Goal: Information Seeking & Learning: Learn about a topic

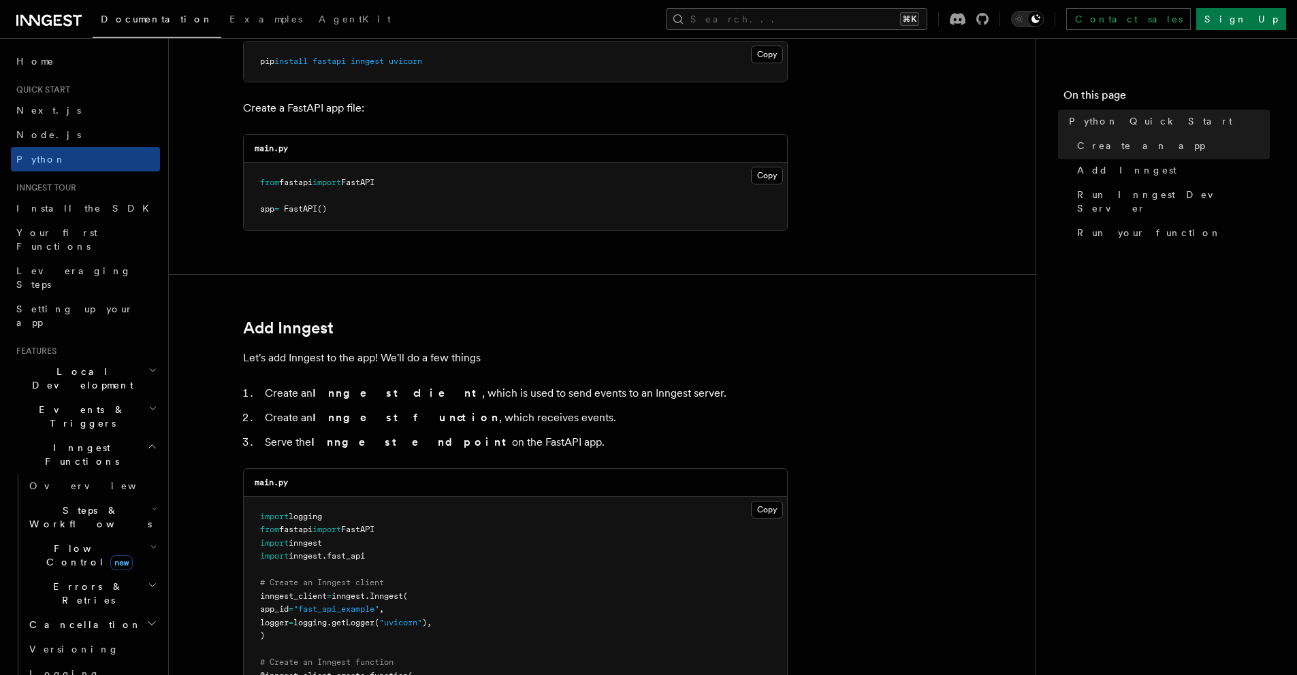
scroll to position [568, 0]
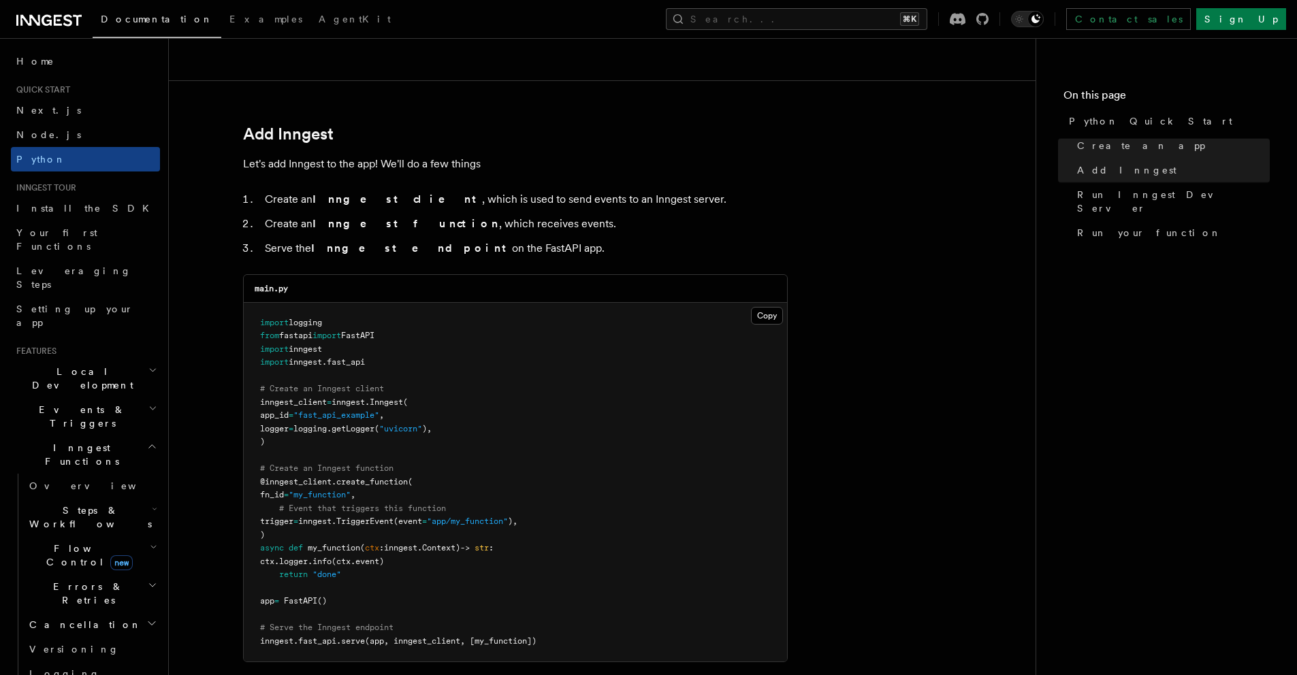
scroll to position [842, 0]
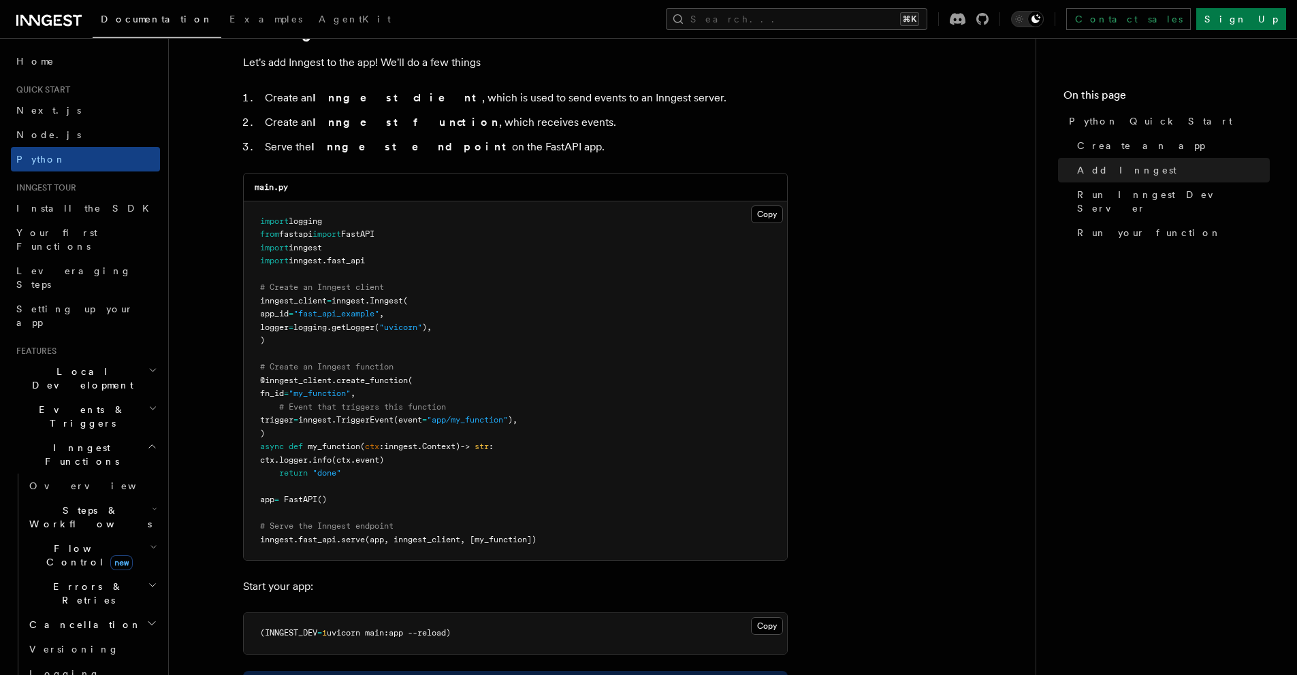
click at [612, 455] on pre "import logging from fastapi import FastAPI import inngest import inngest . fast…" at bounding box center [515, 380] width 543 height 359
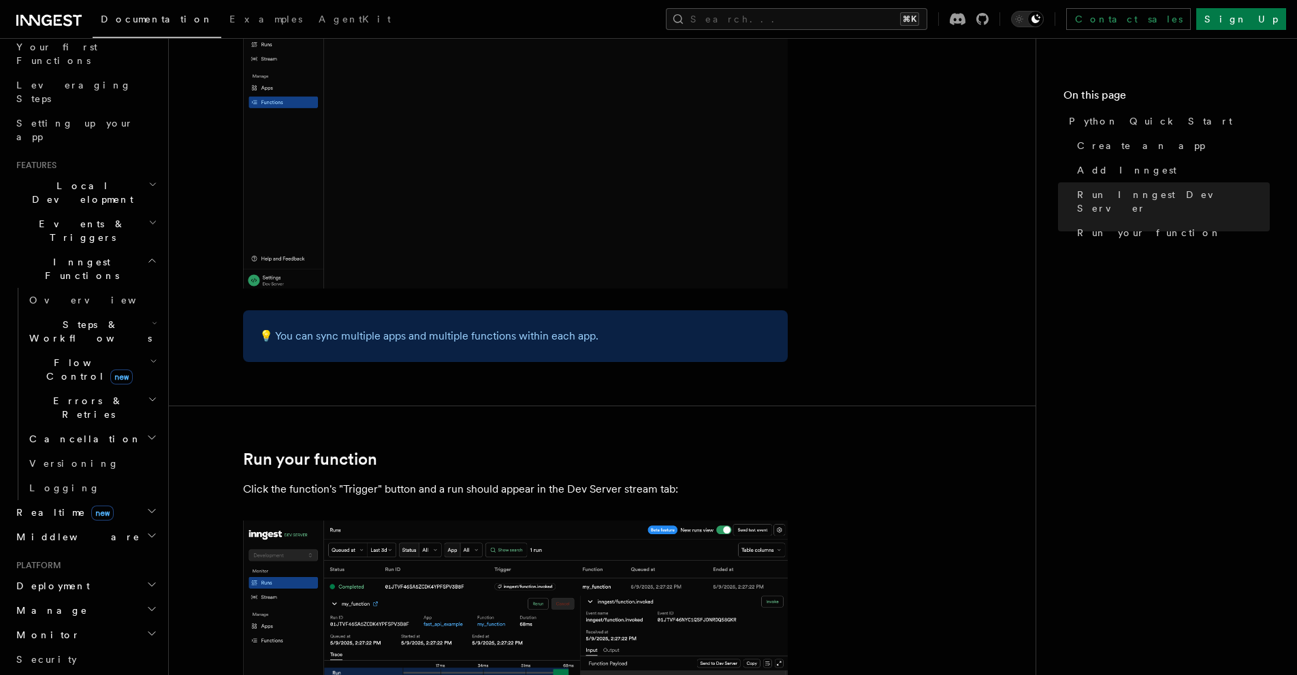
scroll to position [414, 0]
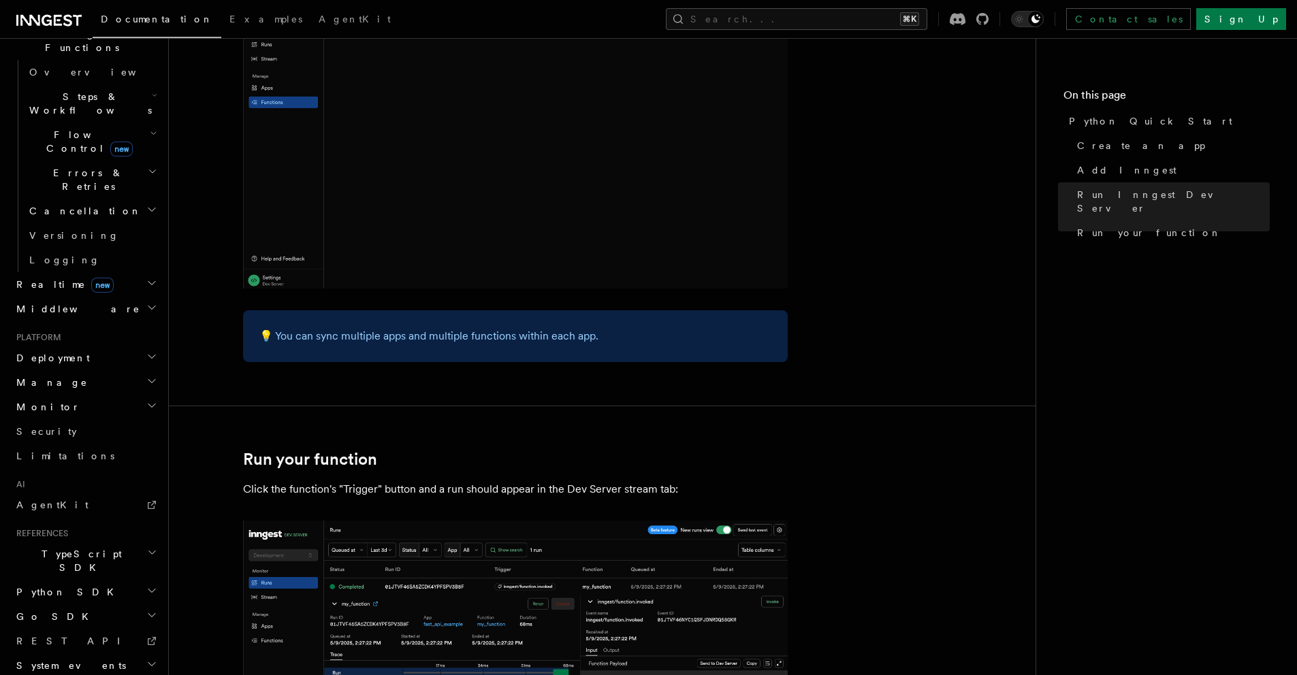
click at [96, 580] on h2 "Python SDK" at bounding box center [85, 592] width 149 height 25
click at [69, 611] on span "Introduction" at bounding box center [78, 616] width 98 height 11
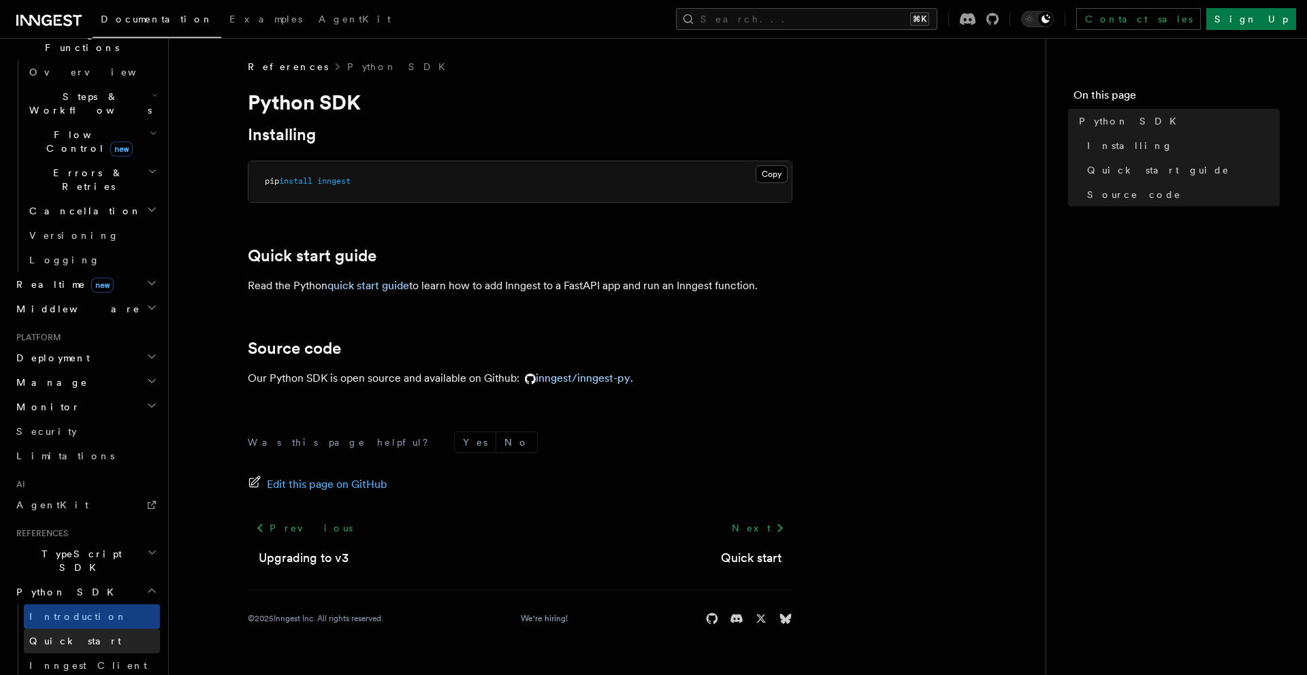
click at [81, 629] on link "Quick start" at bounding box center [92, 641] width 136 height 25
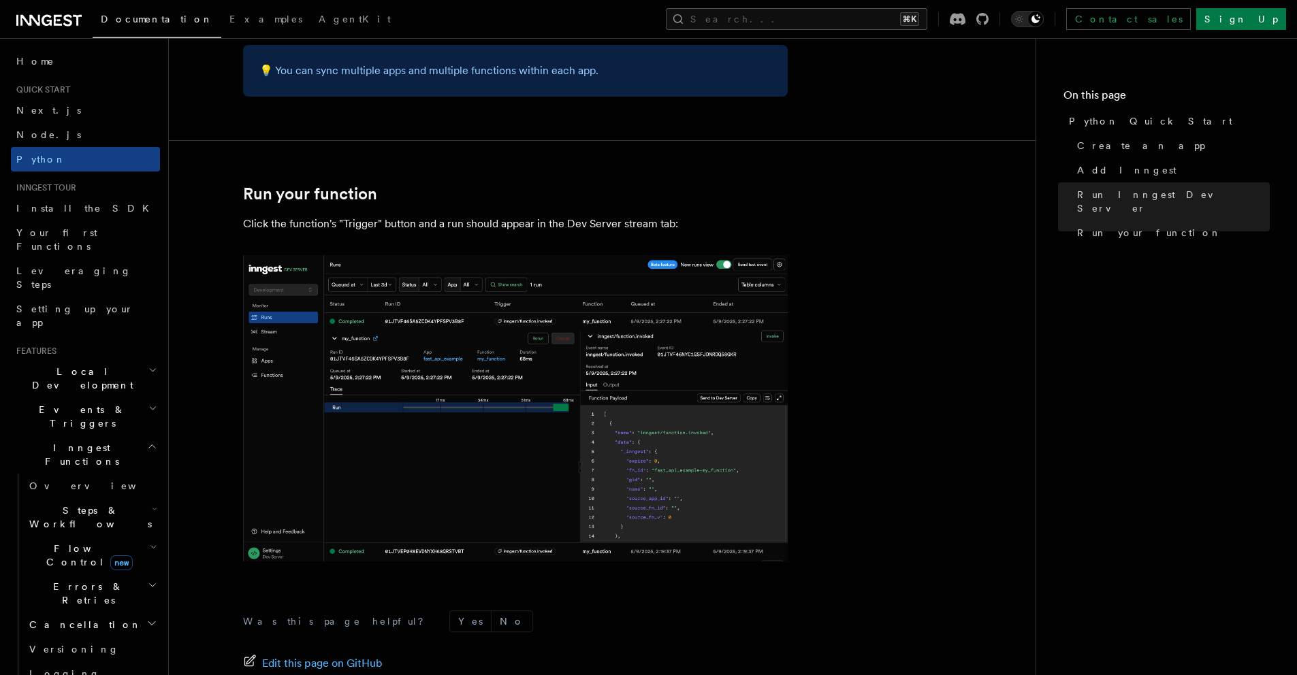
scroll to position [2766, 0]
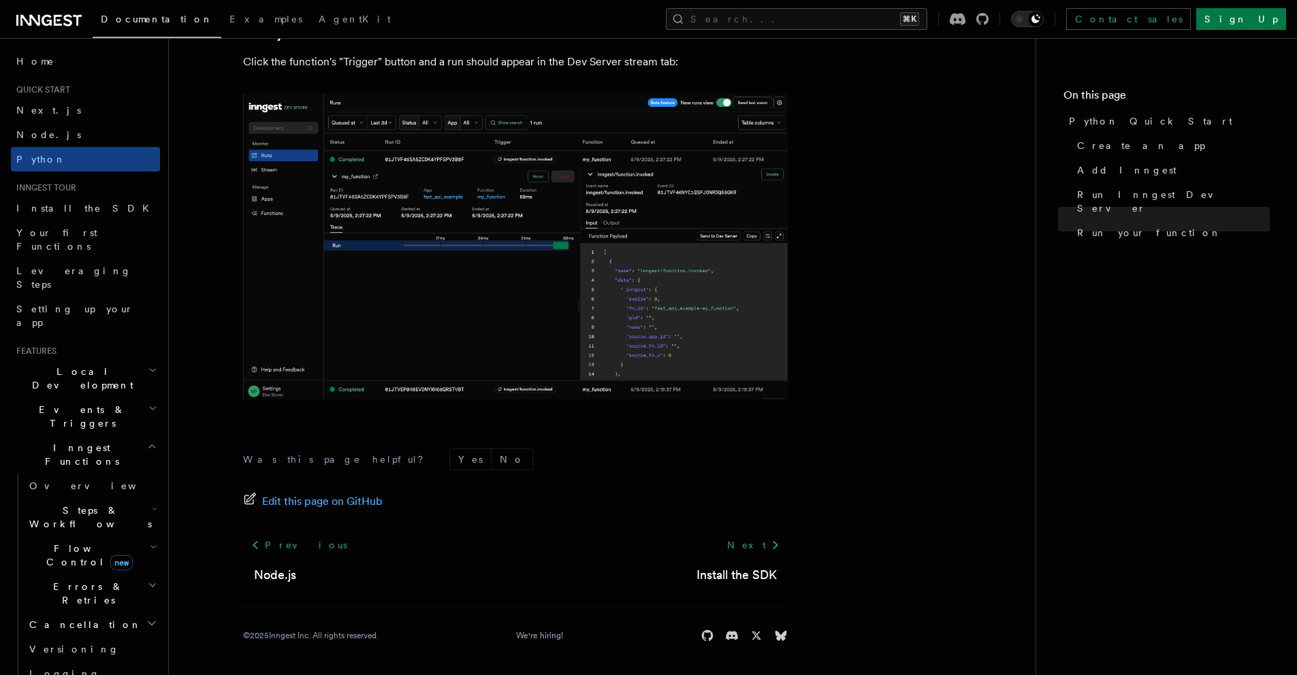
click at [131, 398] on h2 "Events & Triggers" at bounding box center [85, 417] width 149 height 38
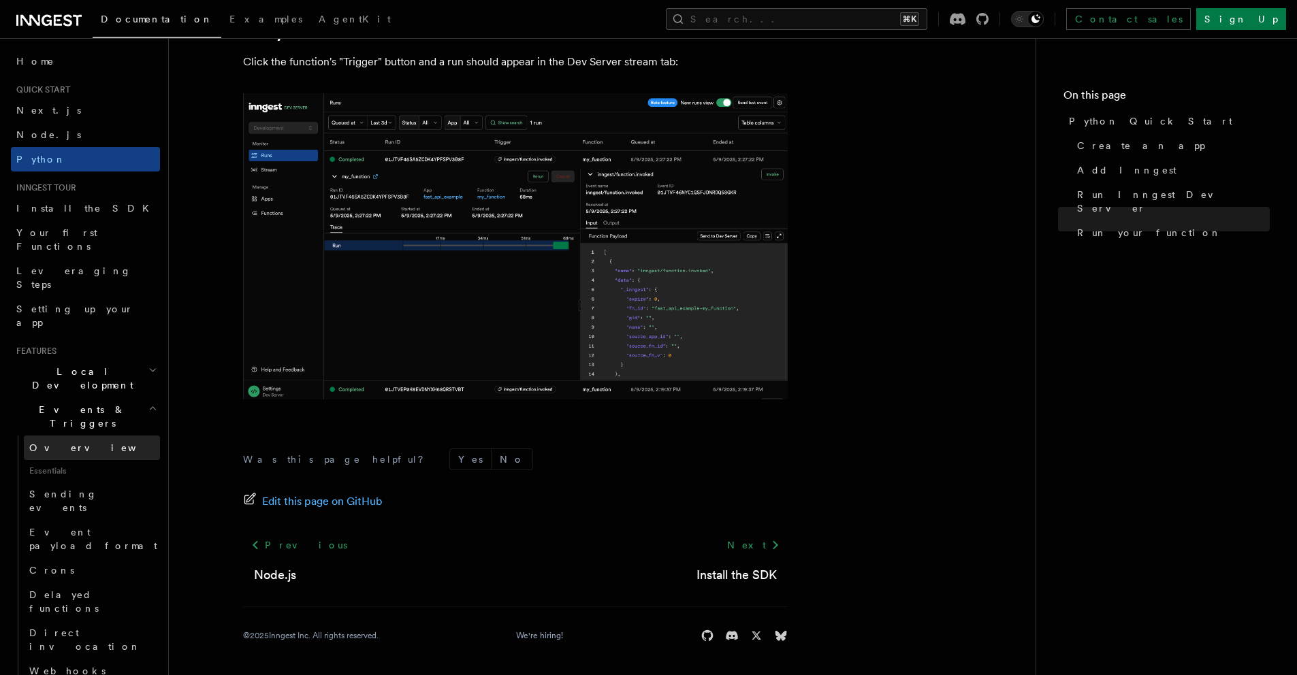
click at [69, 442] on span "Overview" at bounding box center [99, 447] width 140 height 11
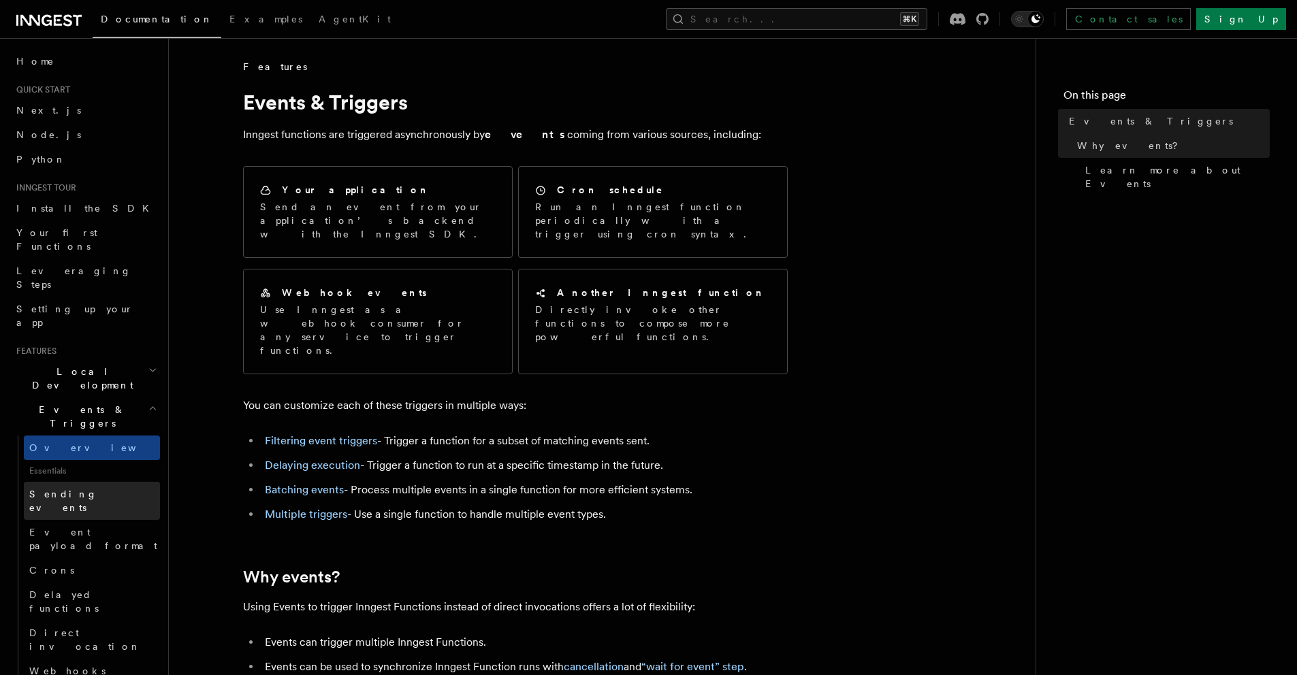
click at [74, 482] on link "Sending events" at bounding box center [92, 501] width 136 height 38
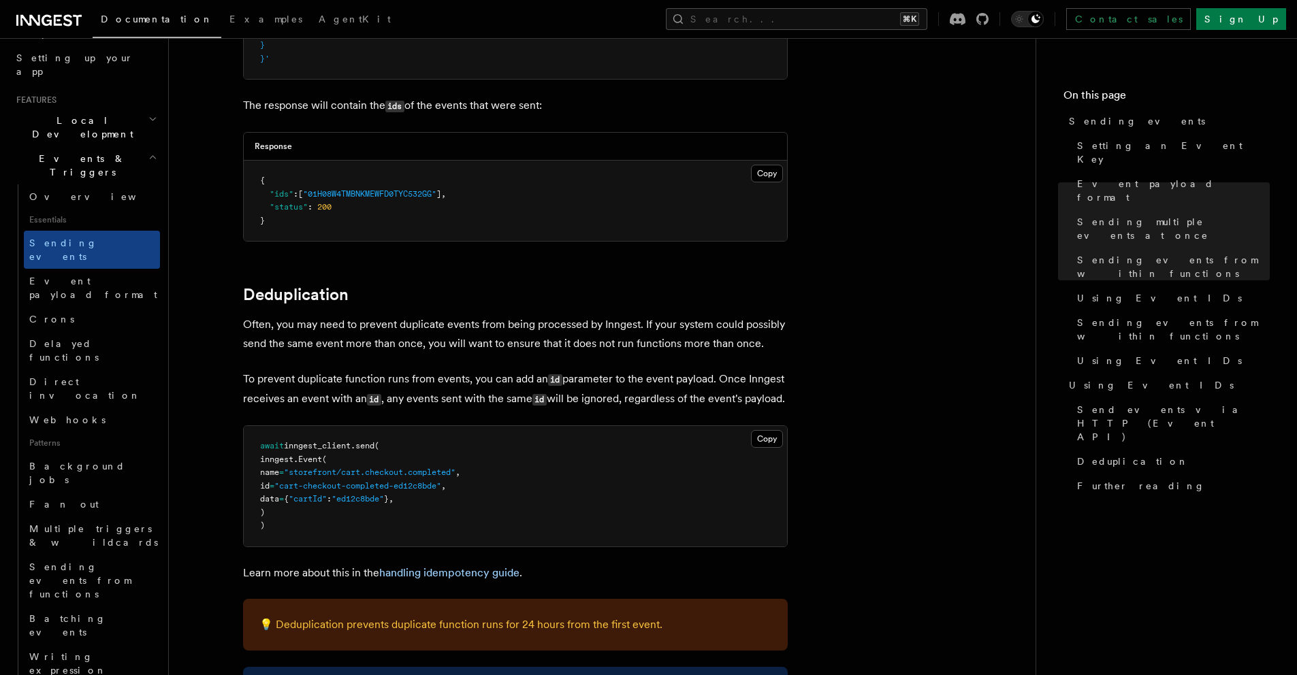
scroll to position [253, 0]
click at [112, 490] on link "Fan out" at bounding box center [92, 502] width 136 height 25
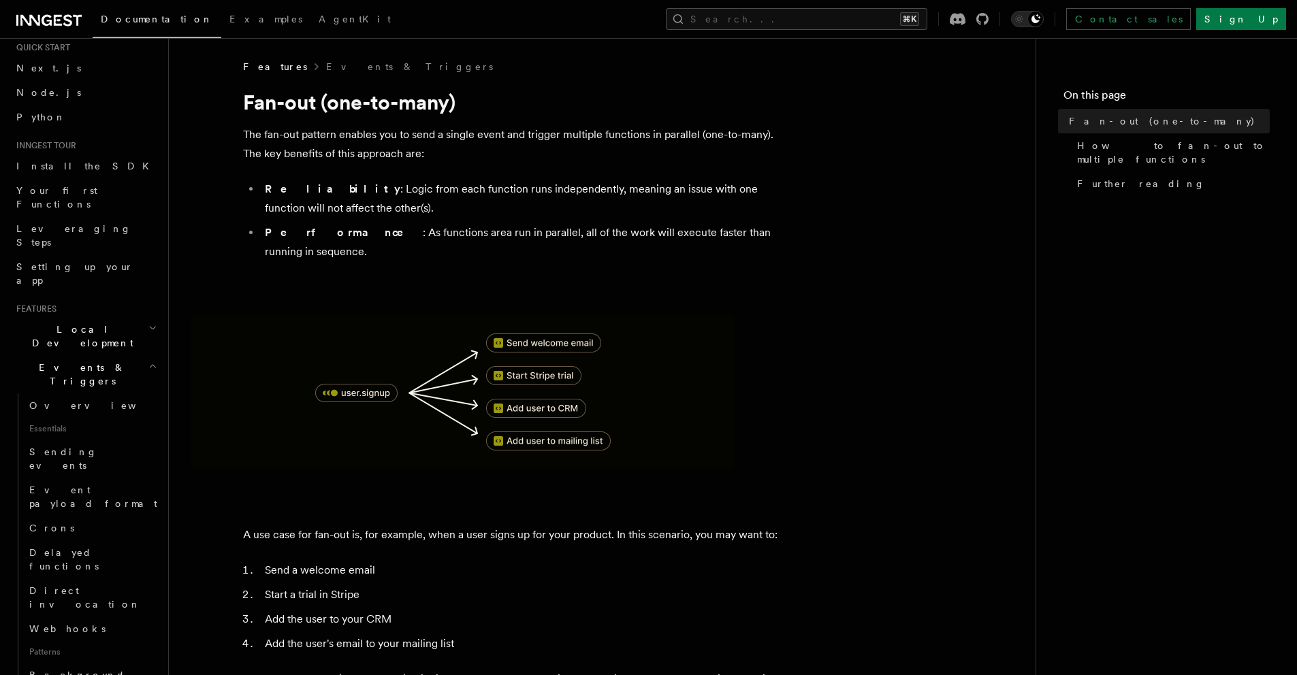
scroll to position [11, 0]
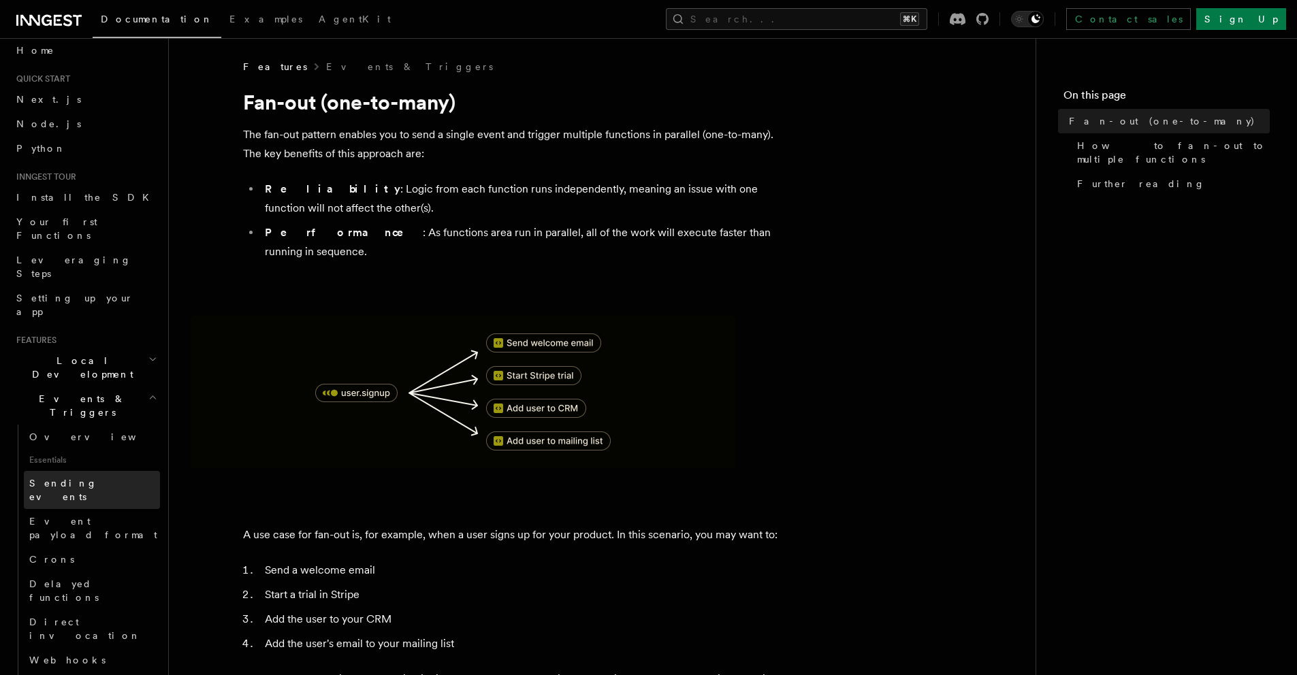
click at [87, 471] on link "Sending events" at bounding box center [92, 490] width 136 height 38
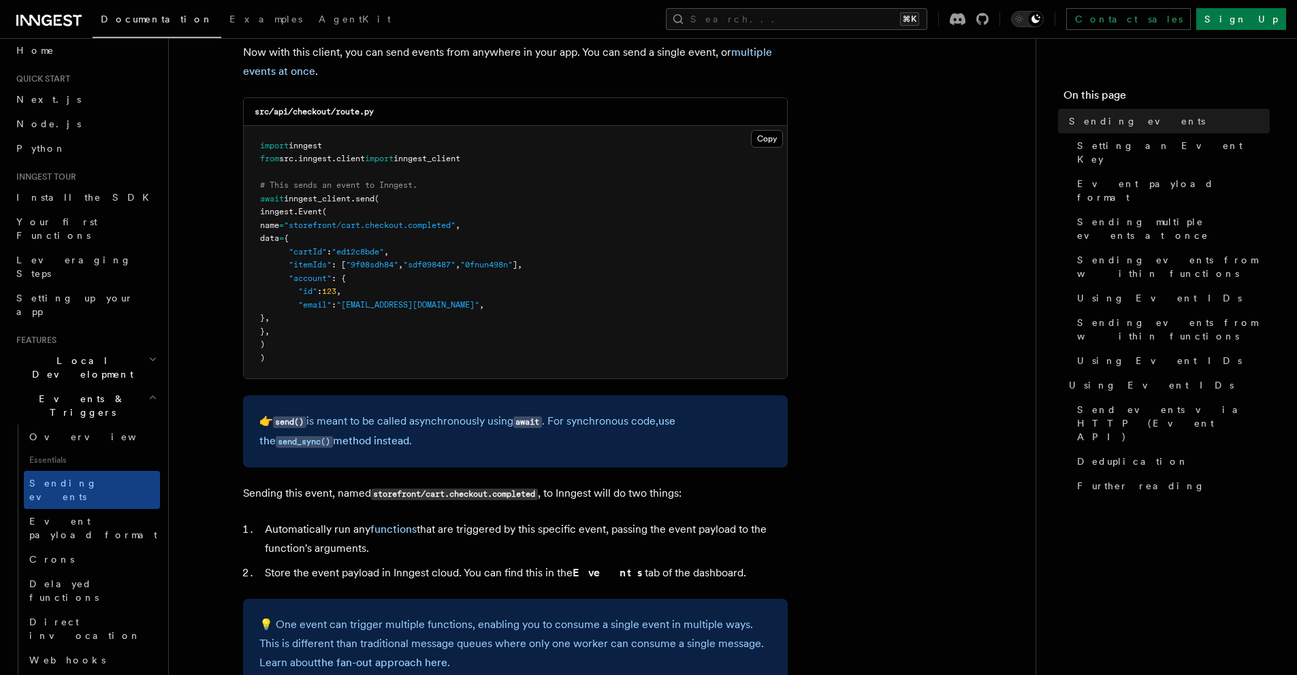
scroll to position [354, 0]
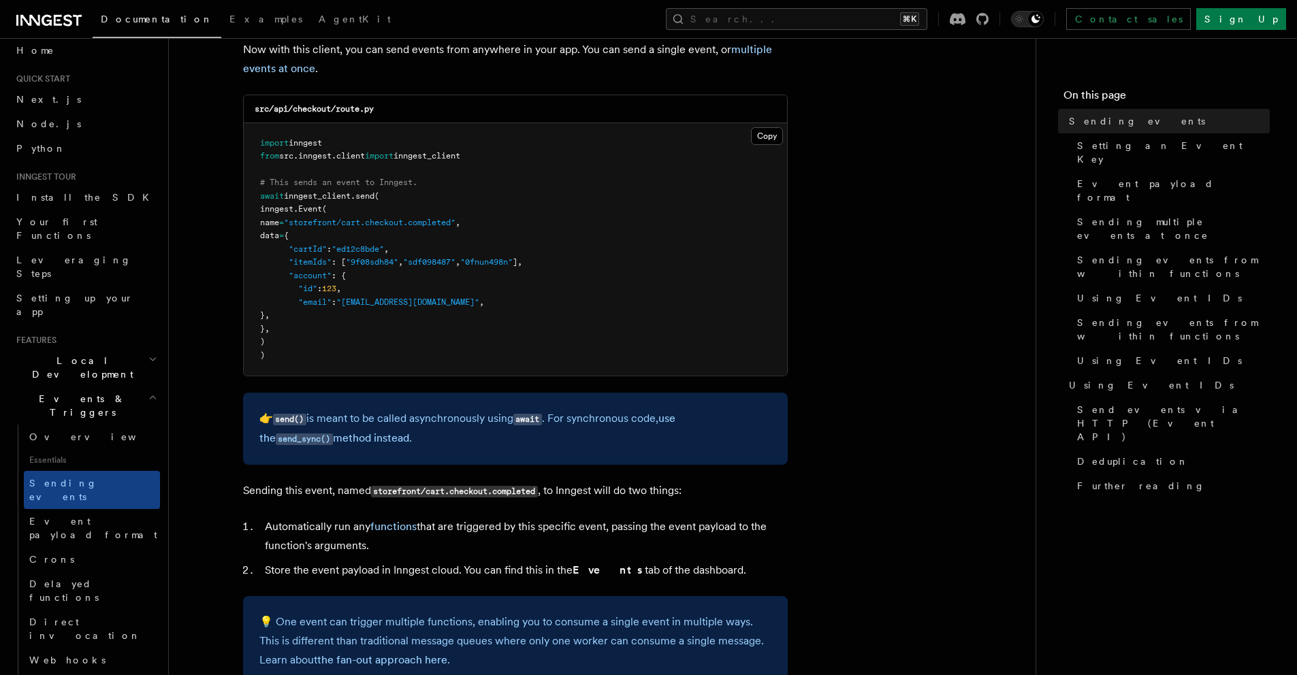
drag, startPoint x: 279, startPoint y: 222, endPoint x: 406, endPoint y: 325, distance: 163.1
click at [406, 325] on pre "import inngest from src . inngest . client import inngest_client # This sends a…" at bounding box center [515, 249] width 543 height 253
copy code "name = "storefront/cart.checkout.completed" , data = { "cartId" : "ed12c8bde" ,…"
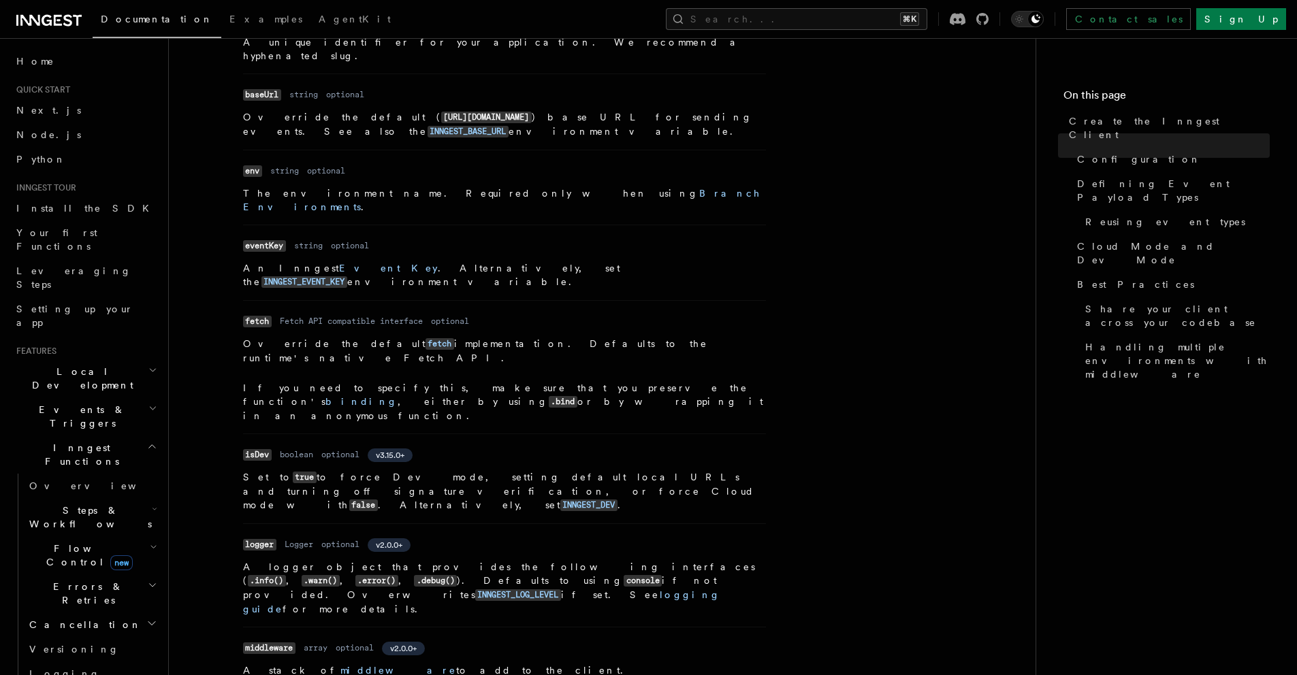
scroll to position [170, 0]
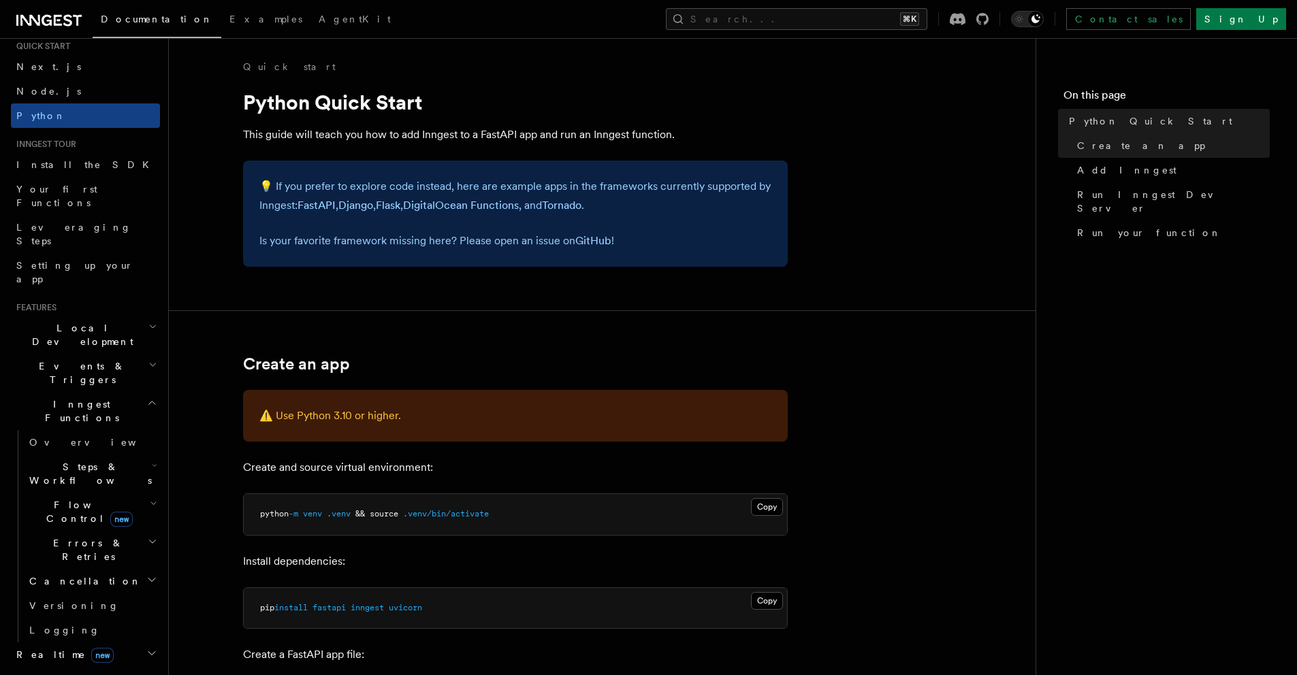
scroll to position [214, 0]
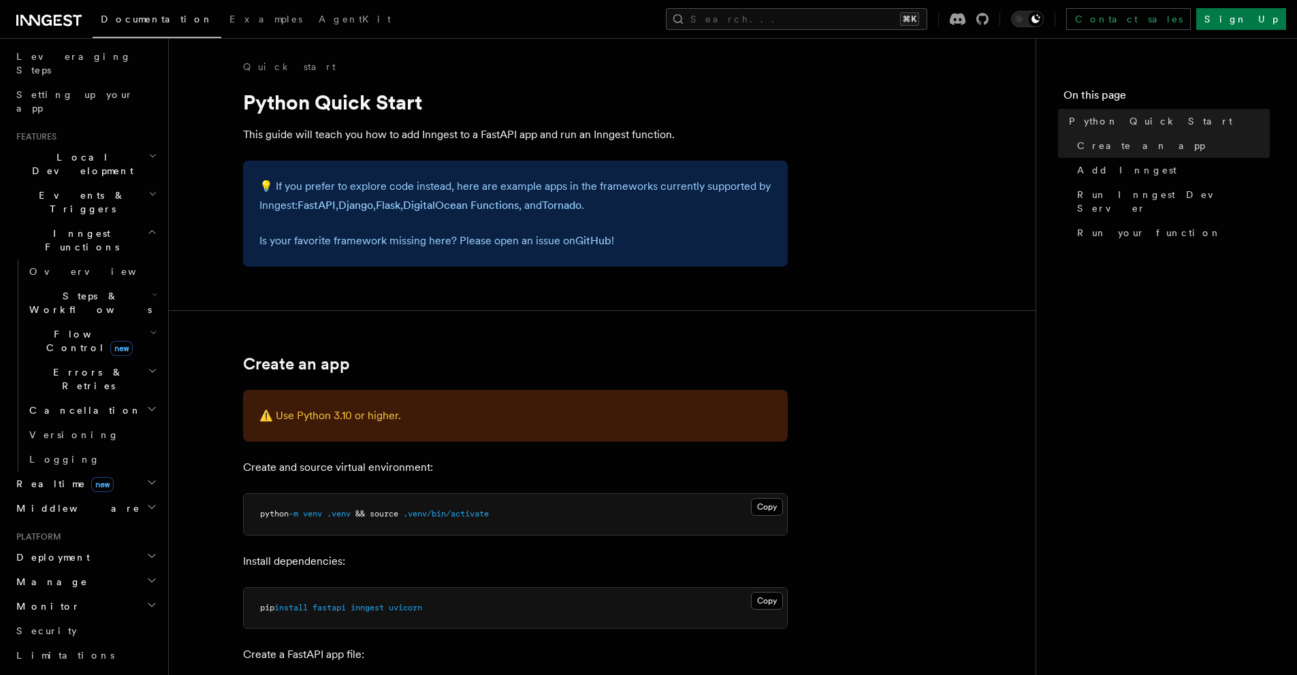
click at [148, 189] on icon "button" at bounding box center [152, 194] width 9 height 11
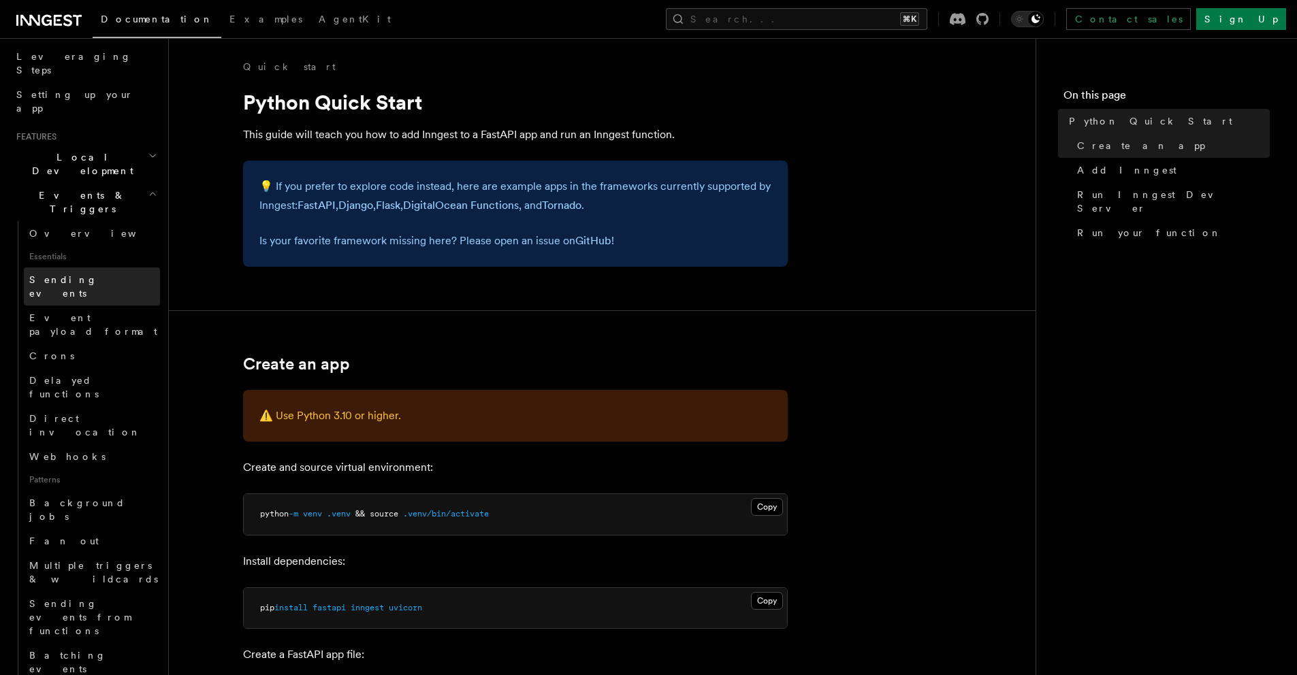
click at [82, 274] on span "Sending events" at bounding box center [63, 286] width 68 height 25
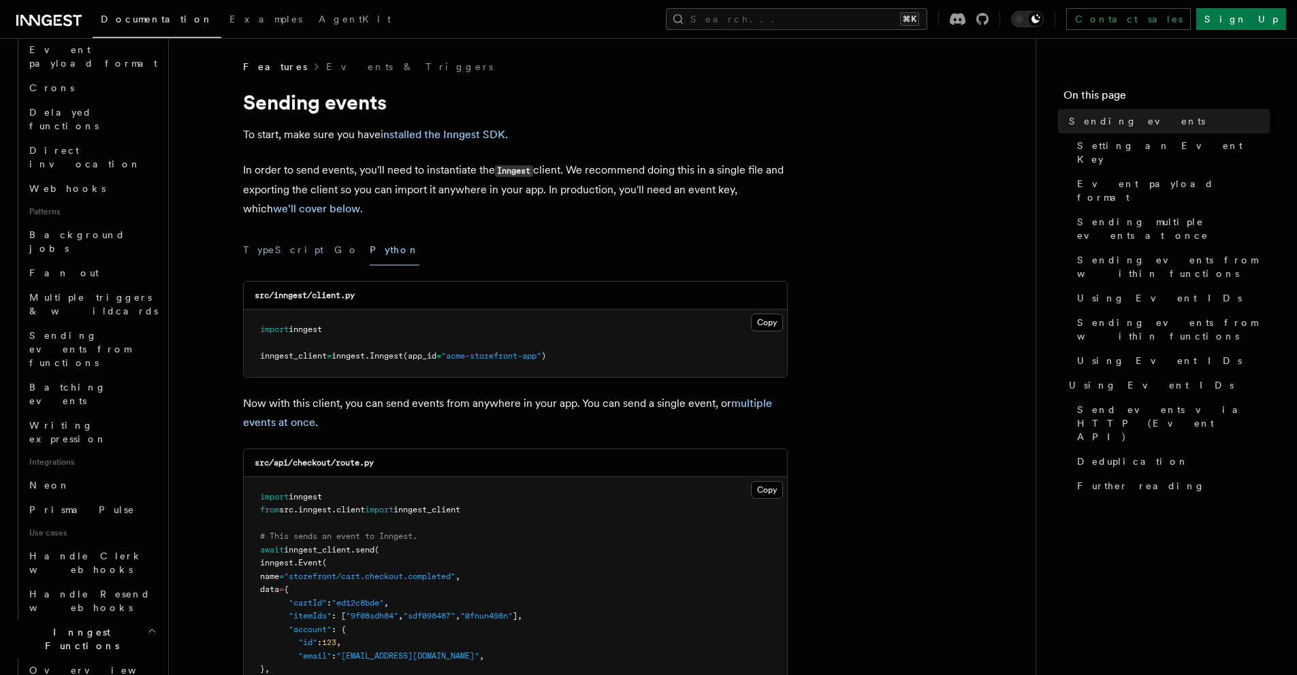
scroll to position [492, 0]
click at [152, 675] on icon "button" at bounding box center [154, 684] width 5 height 11
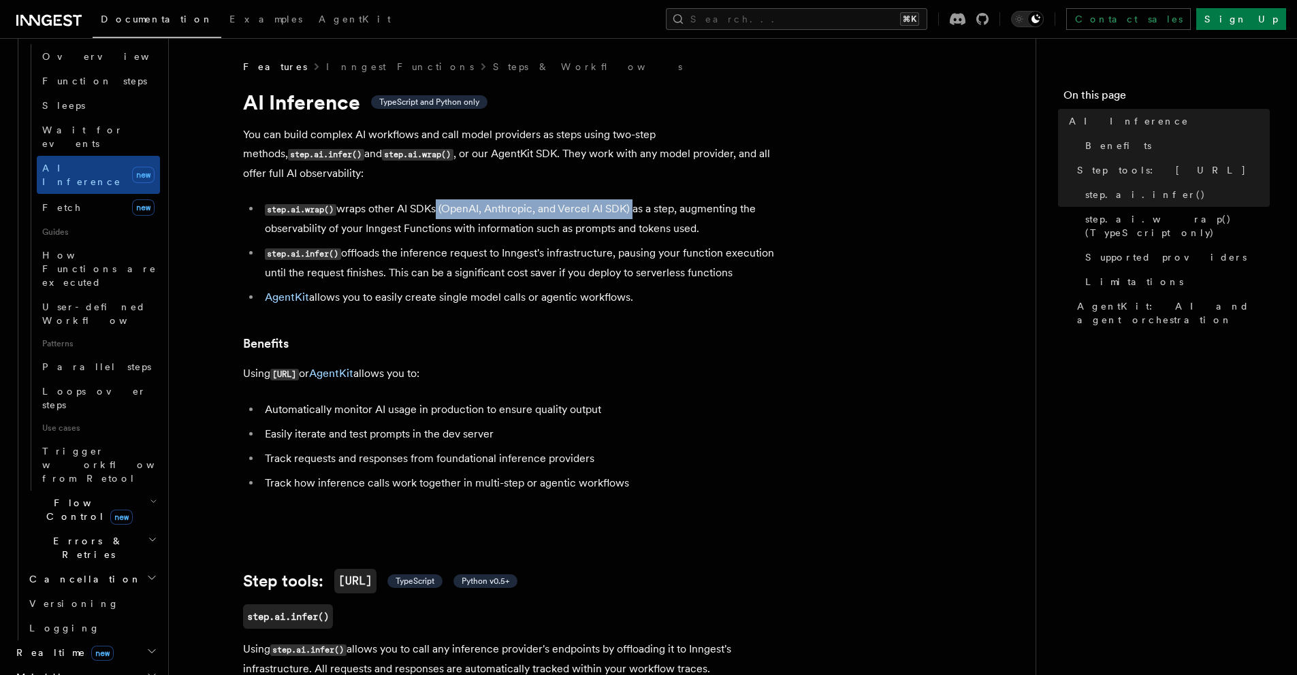
drag, startPoint x: 430, startPoint y: 191, endPoint x: 628, endPoint y: 189, distance: 198.1
click at [628, 199] on li "step.ai.wrap() wraps other AI SDKs (OpenAI, Anthropic, and Vercel AI SDK) as a …" at bounding box center [524, 218] width 527 height 39
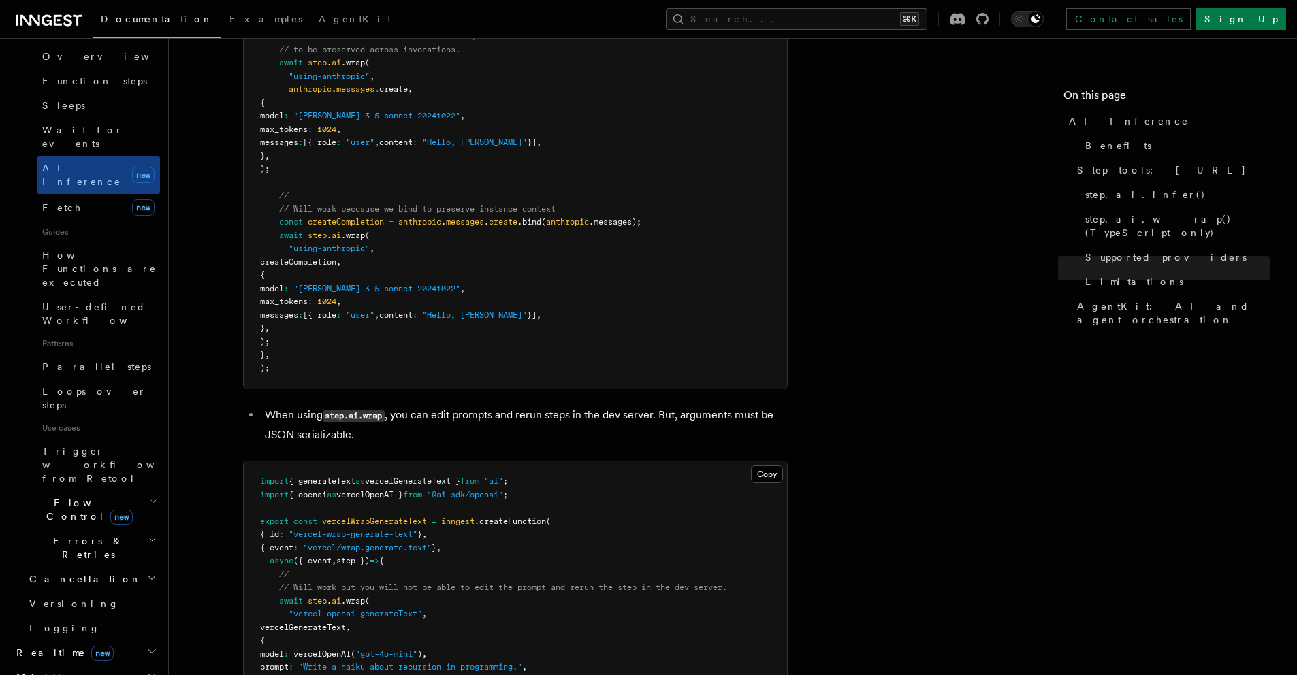
scroll to position [2591, 0]
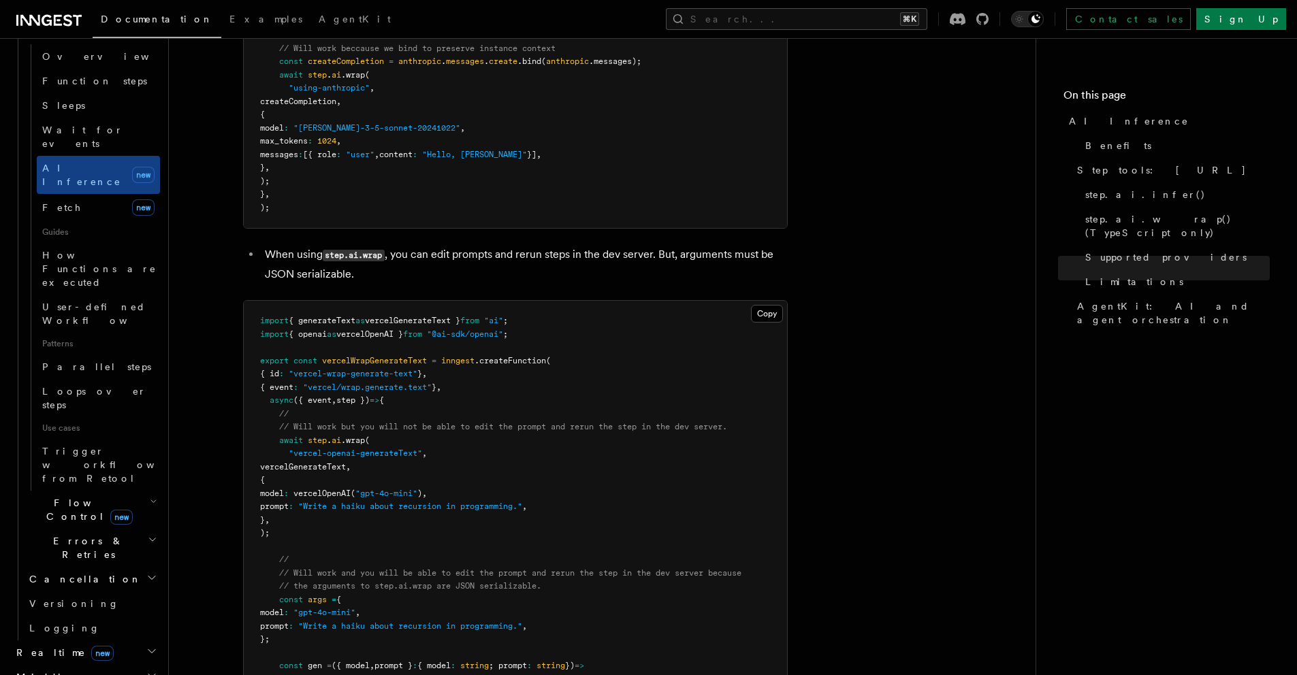
click at [148, 534] on icon "button" at bounding box center [153, 539] width 10 height 11
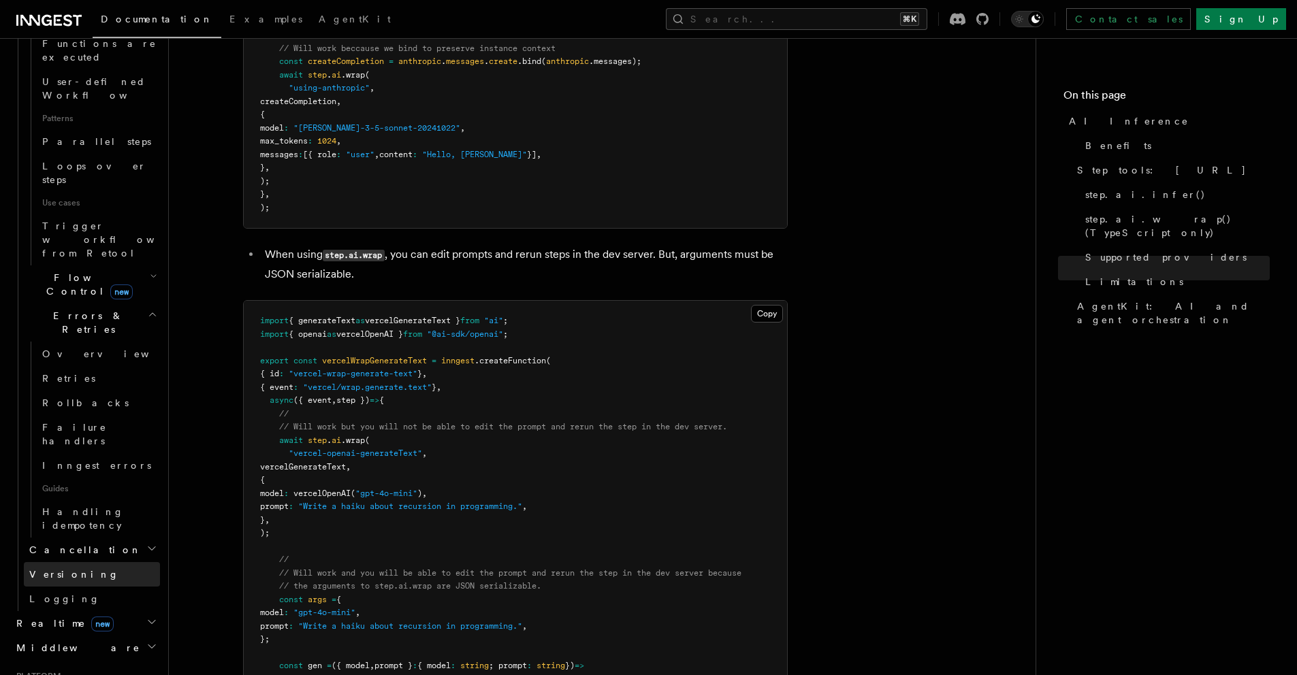
scroll to position [722, 0]
click at [150, 487] on header "Search... Documentation Examples AgentKit Home Quick start Next.js Node.js Pyth…" at bounding box center [84, 356] width 169 height 637
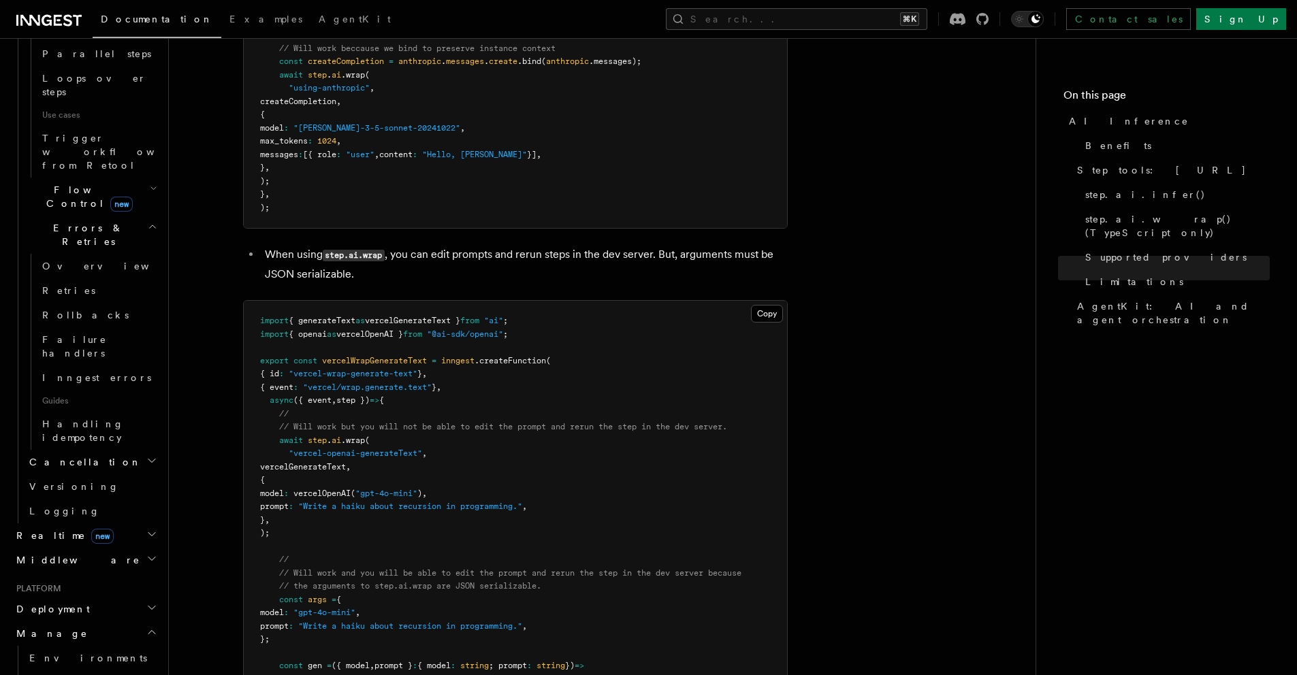
scroll to position [883, 0]
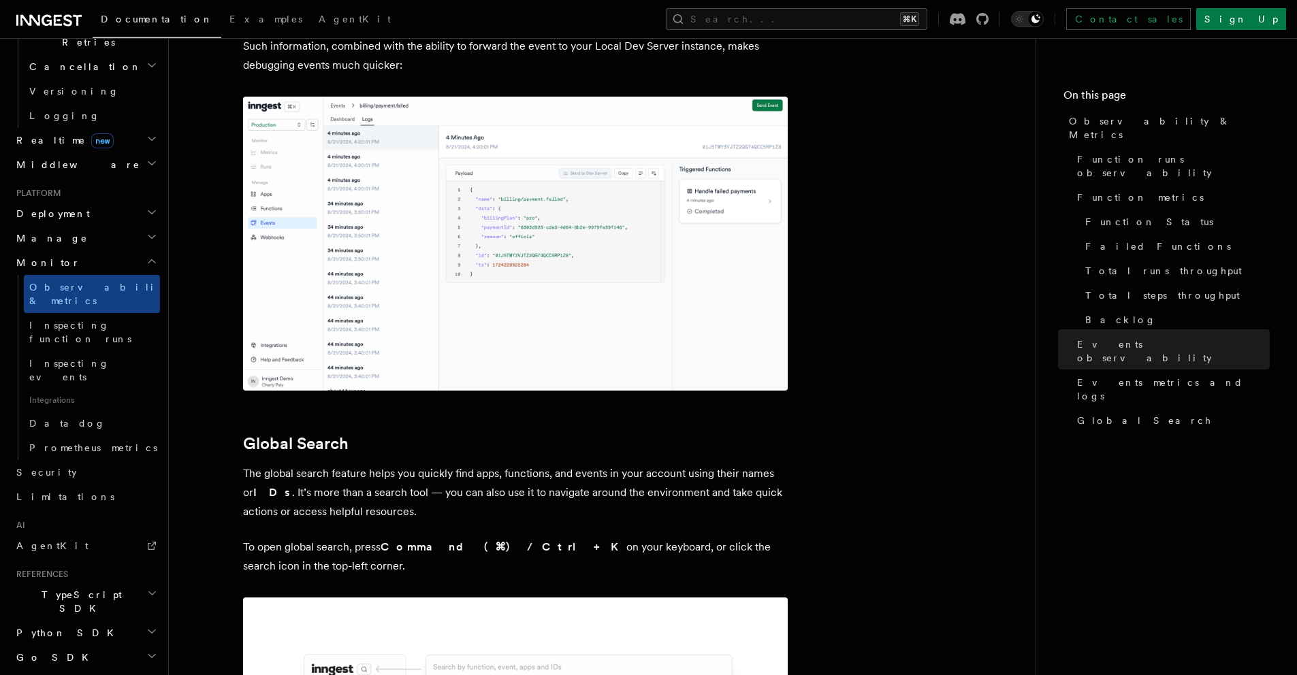
scroll to position [4094, 0]
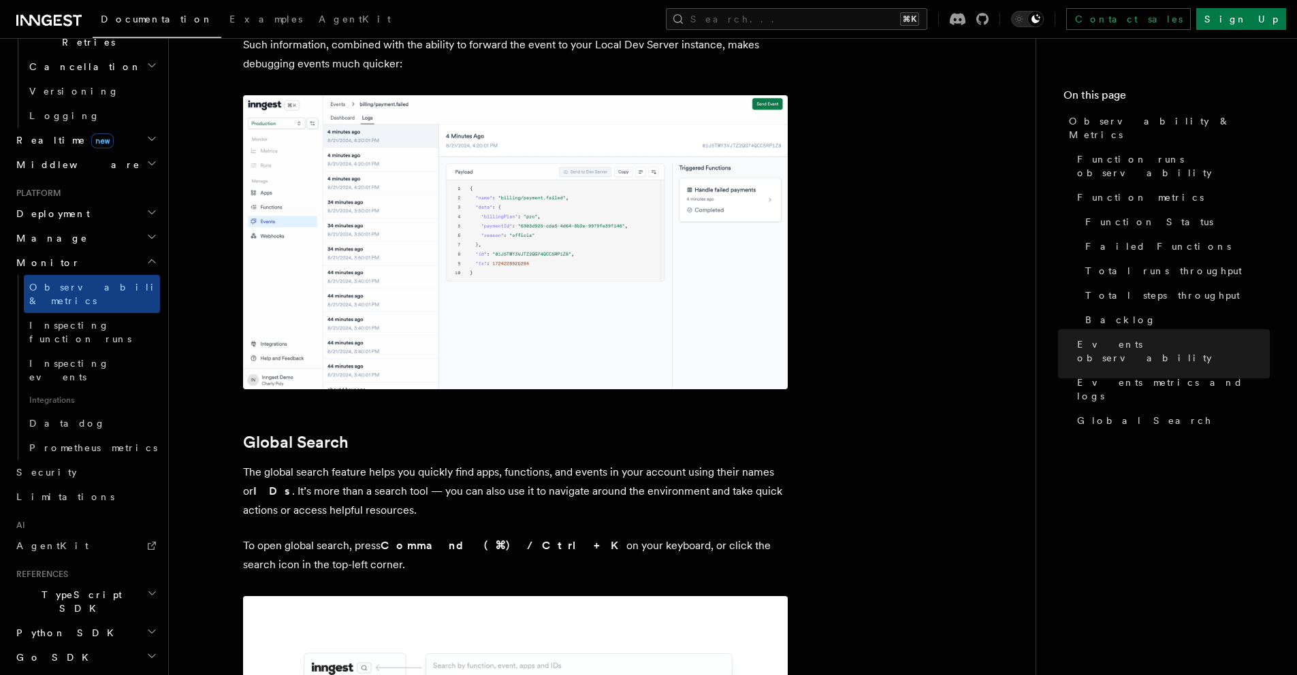
click at [146, 626] on icon "button" at bounding box center [151, 631] width 11 height 11
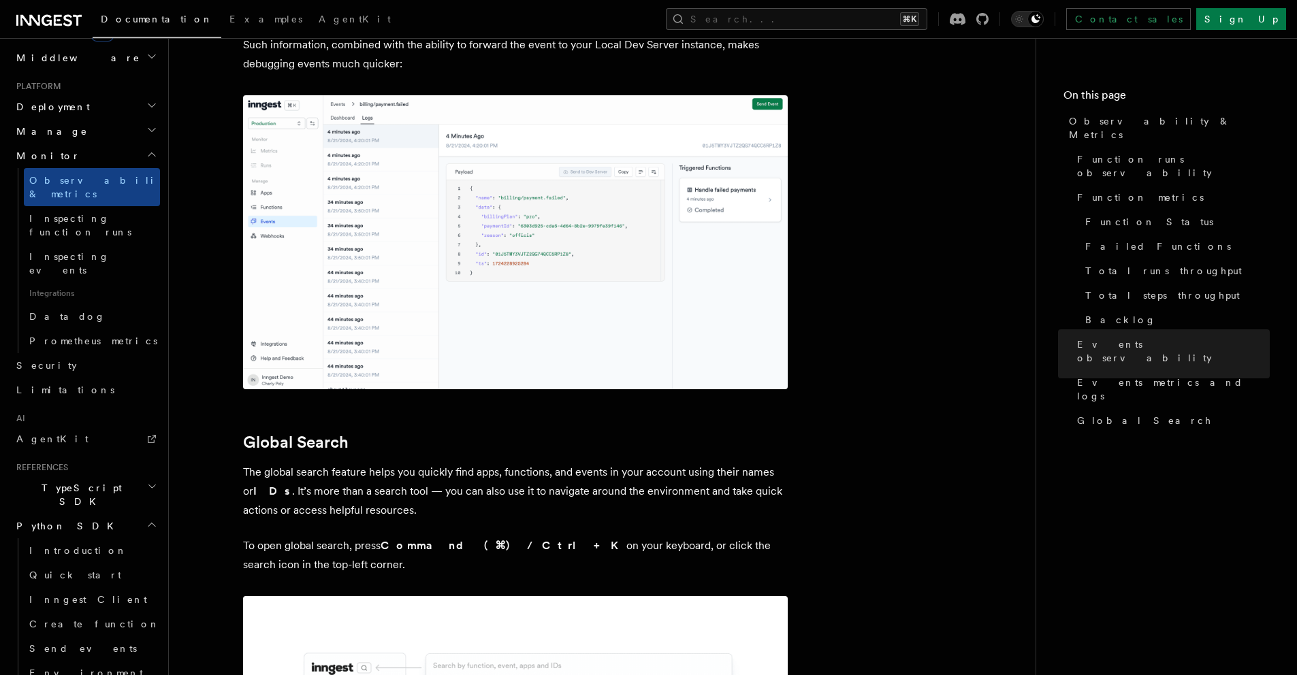
scroll to position [673, 0]
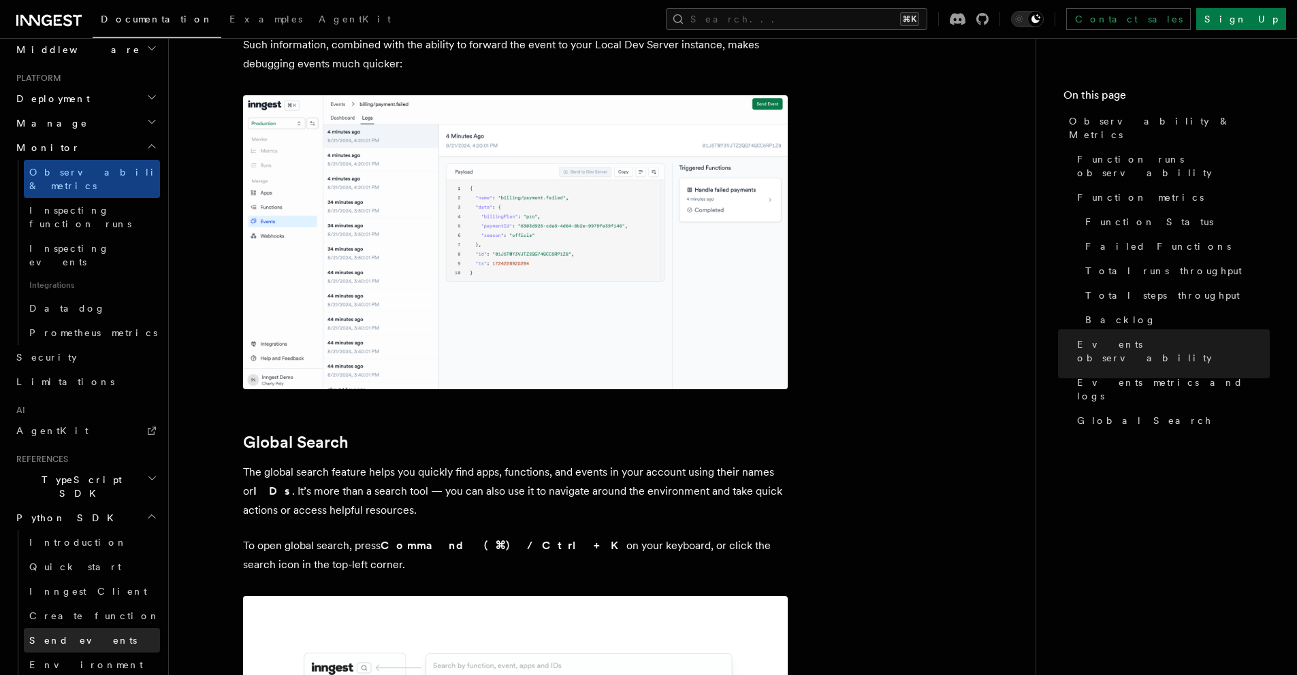
click at [55, 635] on span "Send events" at bounding box center [83, 640] width 108 height 11
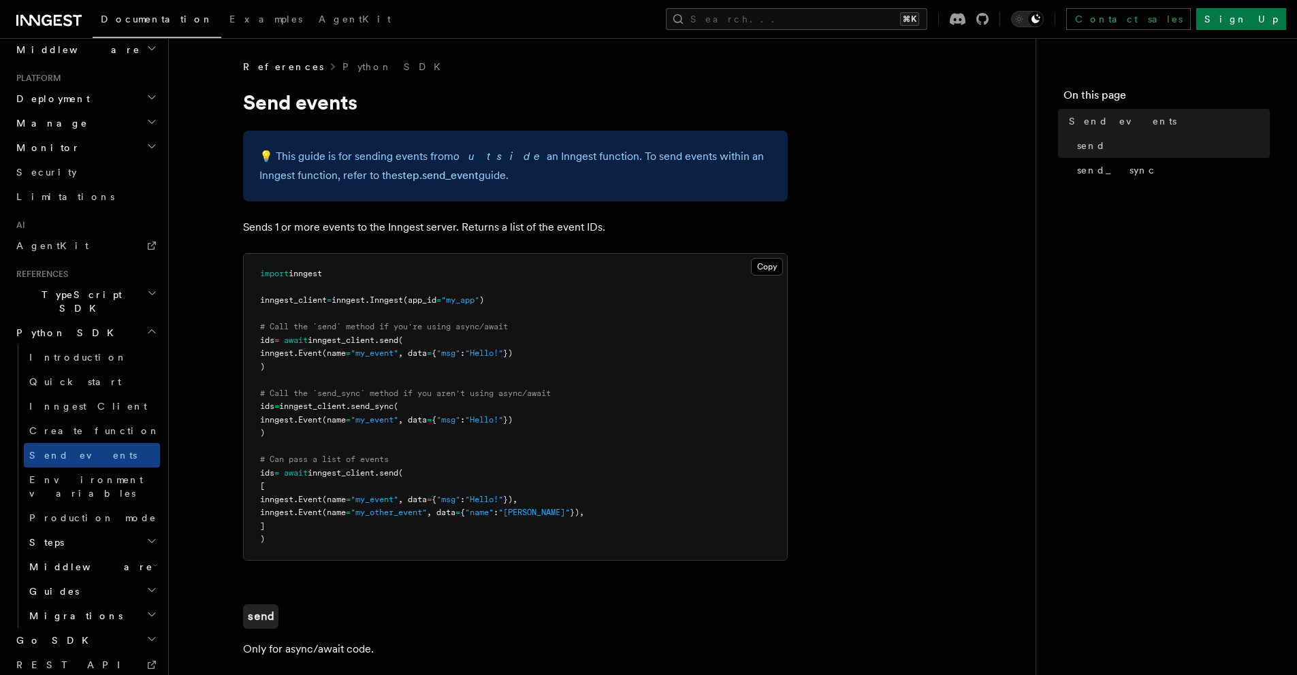
click at [146, 536] on icon "button" at bounding box center [151, 541] width 11 height 11
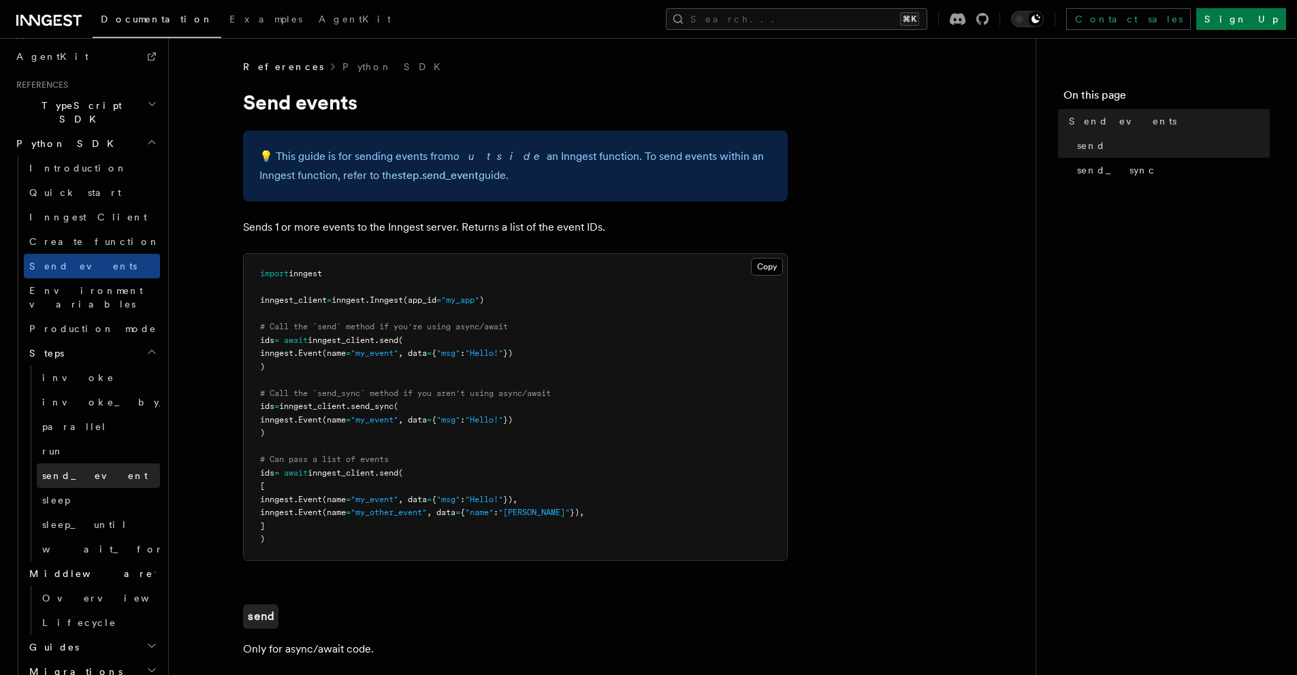
scroll to position [928, 0]
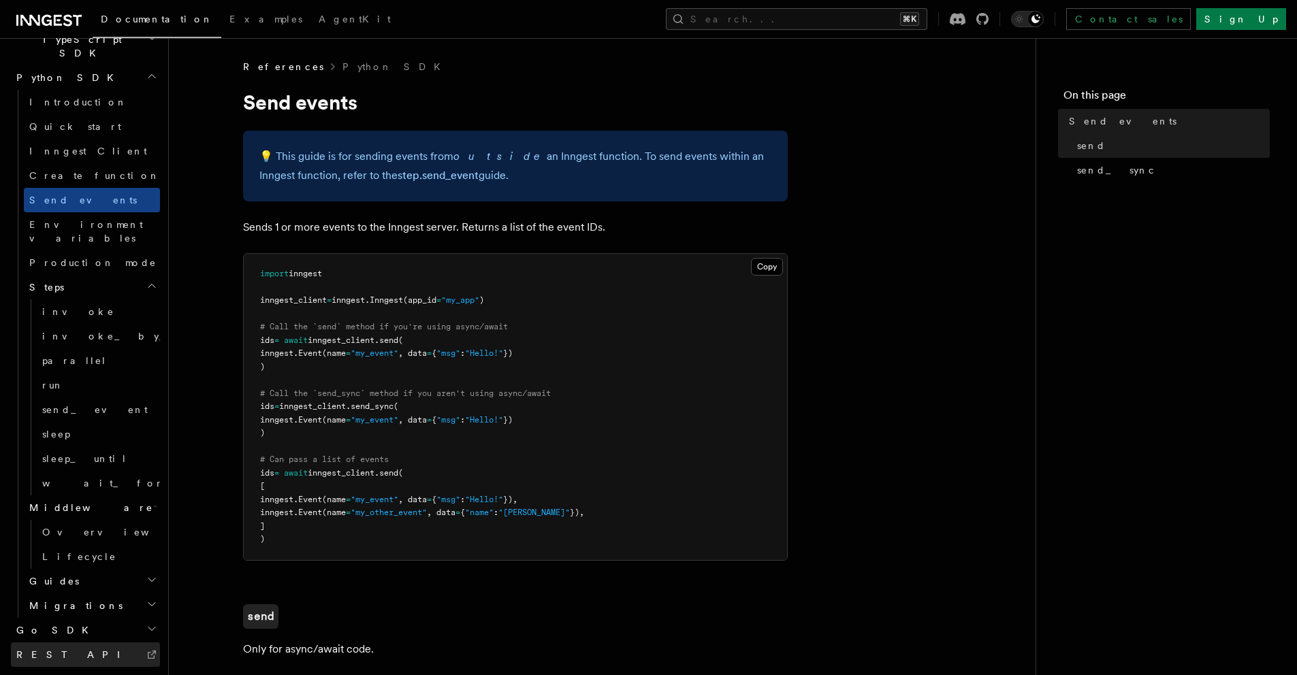
click at [99, 643] on link "REST API" at bounding box center [85, 655] width 149 height 25
click at [146, 673] on icon "button" at bounding box center [151, 678] width 11 height 11
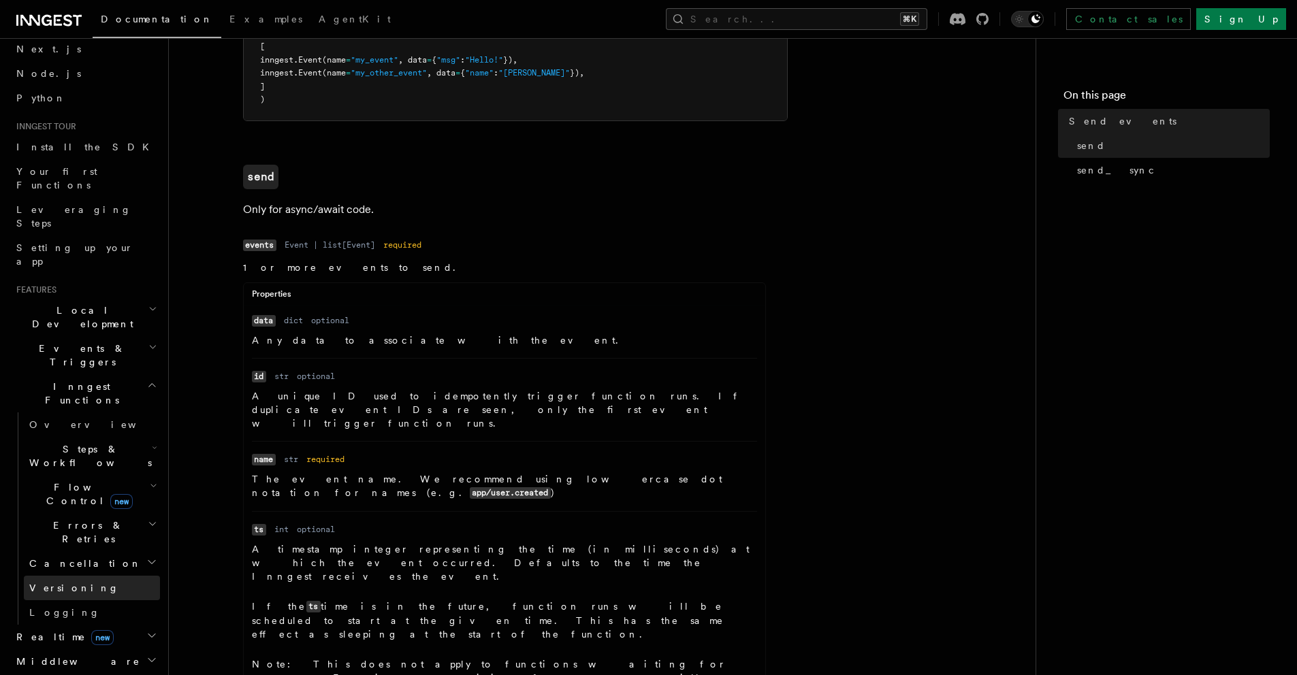
scroll to position [0, 0]
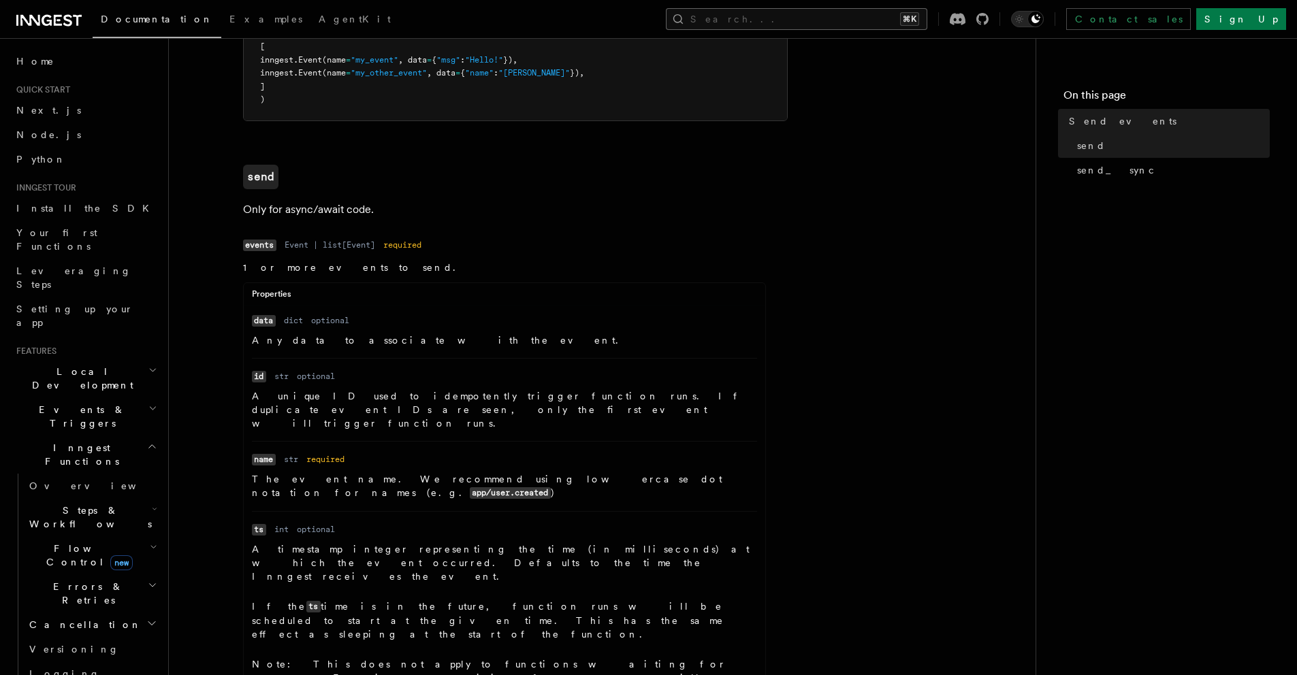
click at [910, 16] on button "Search... ⌘K" at bounding box center [796, 19] width 261 height 22
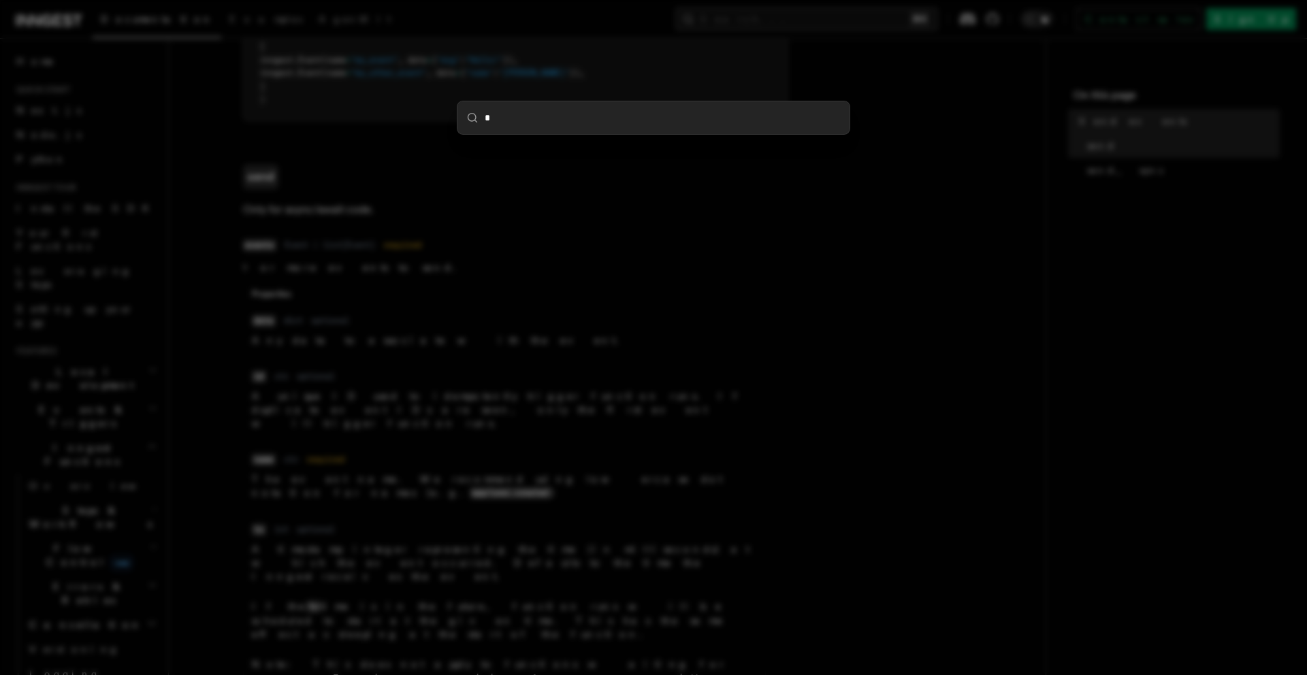
type input "**"
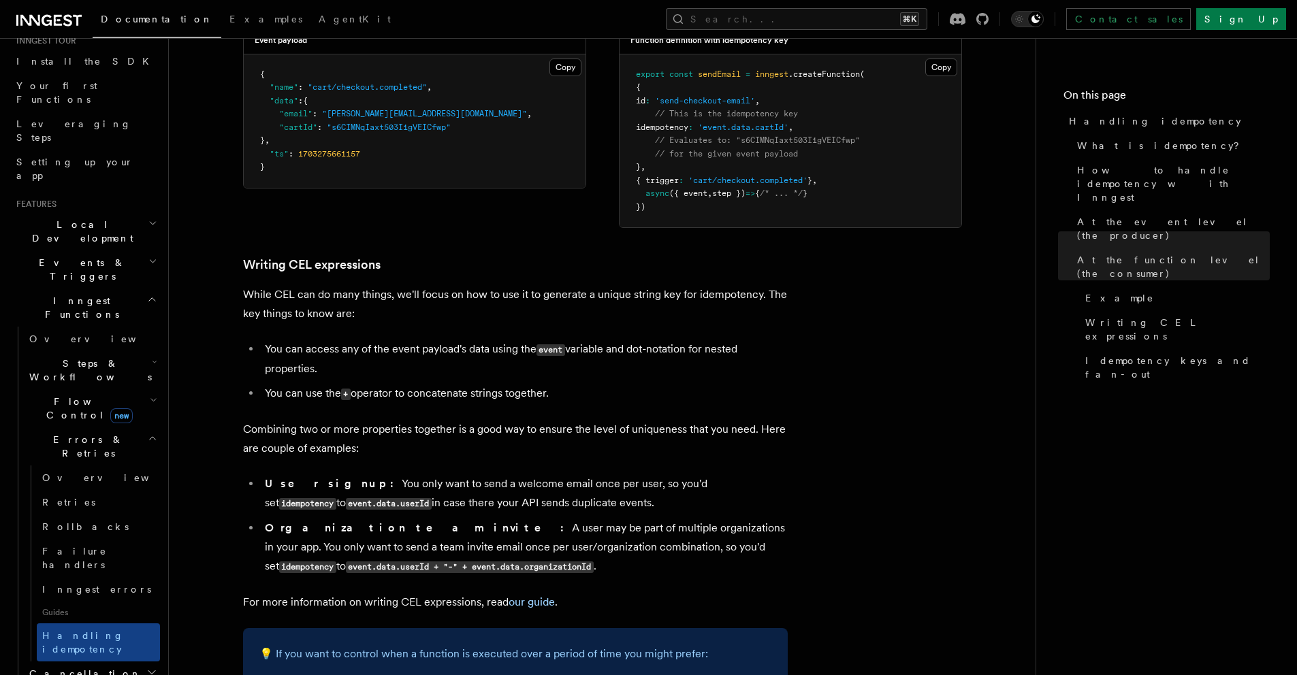
scroll to position [174, 0]
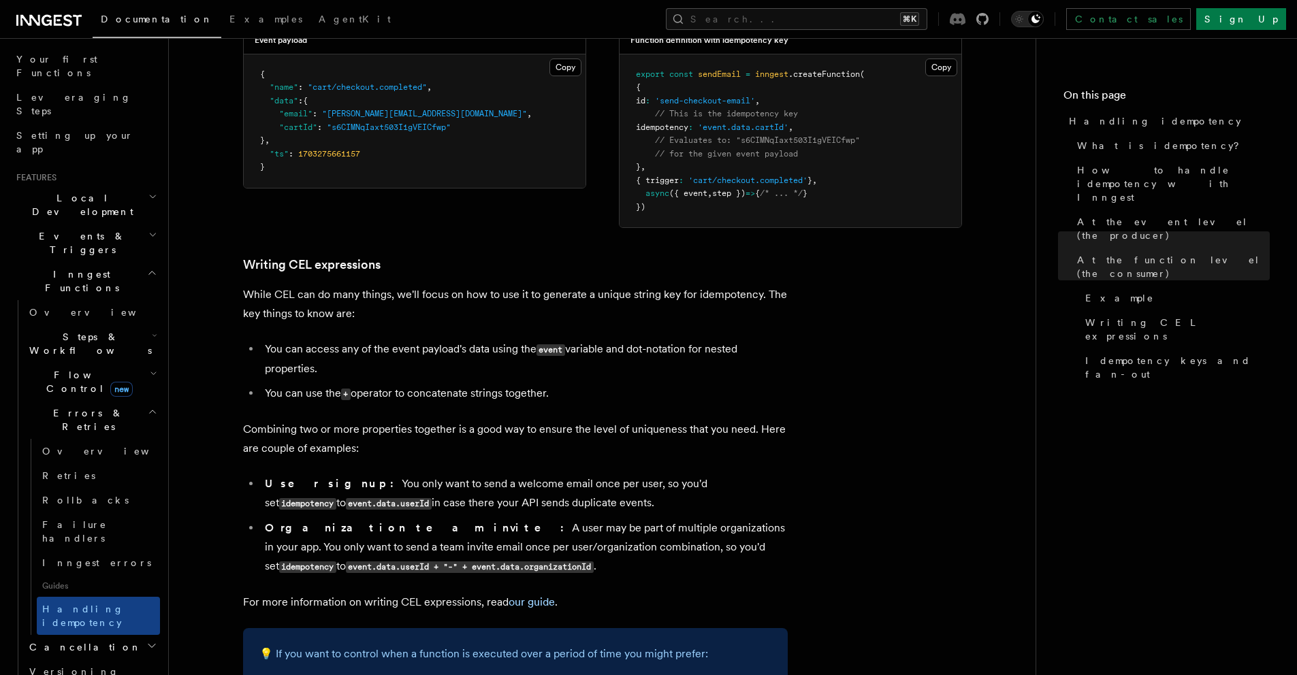
click at [965, 23] on icon at bounding box center [958, 19] width 16 height 12
click at [988, 19] on icon at bounding box center [982, 19] width 12 height 12
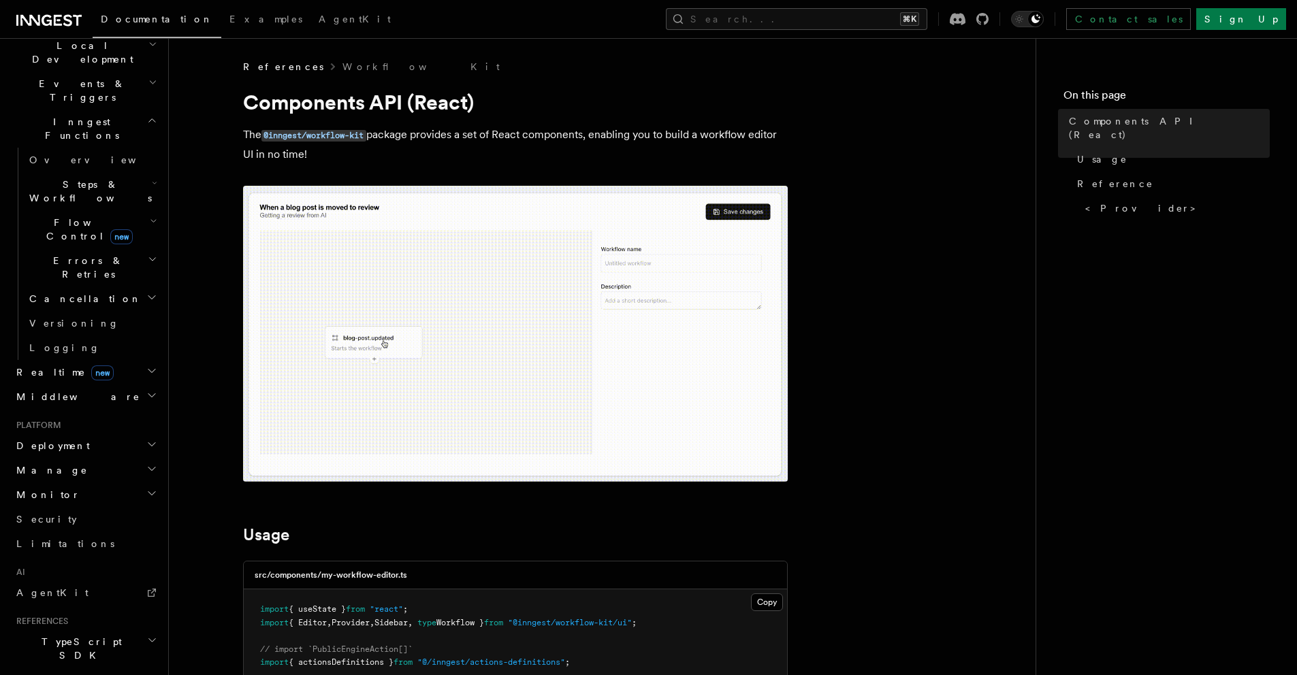
scroll to position [536, 0]
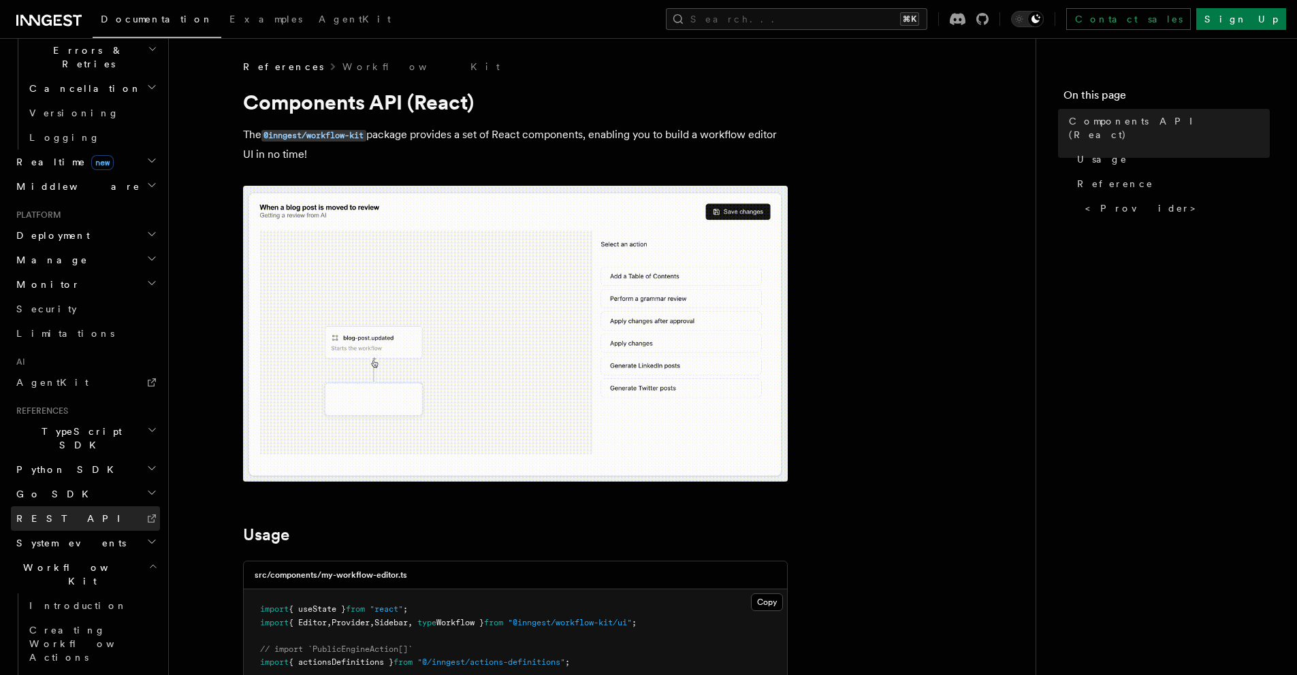
click at [52, 512] on span "REST API" at bounding box center [74, 519] width 116 height 14
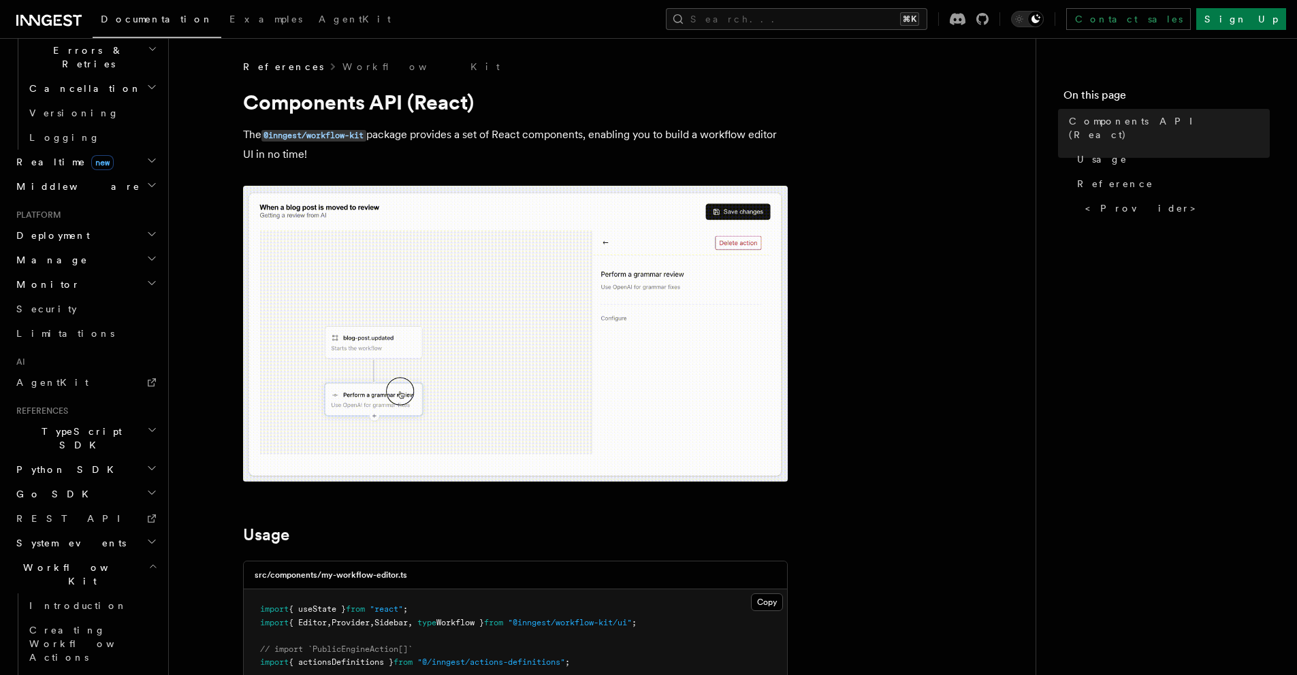
click at [88, 457] on h2 "Python SDK" at bounding box center [85, 469] width 149 height 25
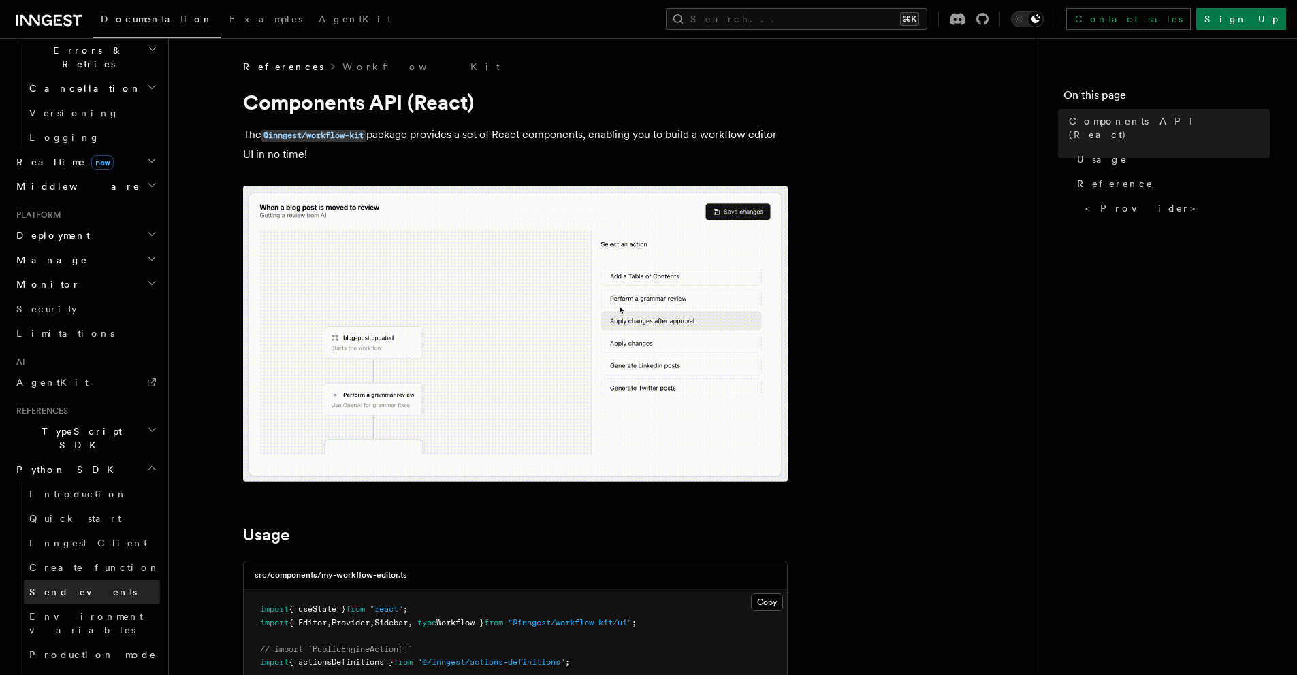
click at [68, 587] on span "Send events" at bounding box center [83, 592] width 108 height 11
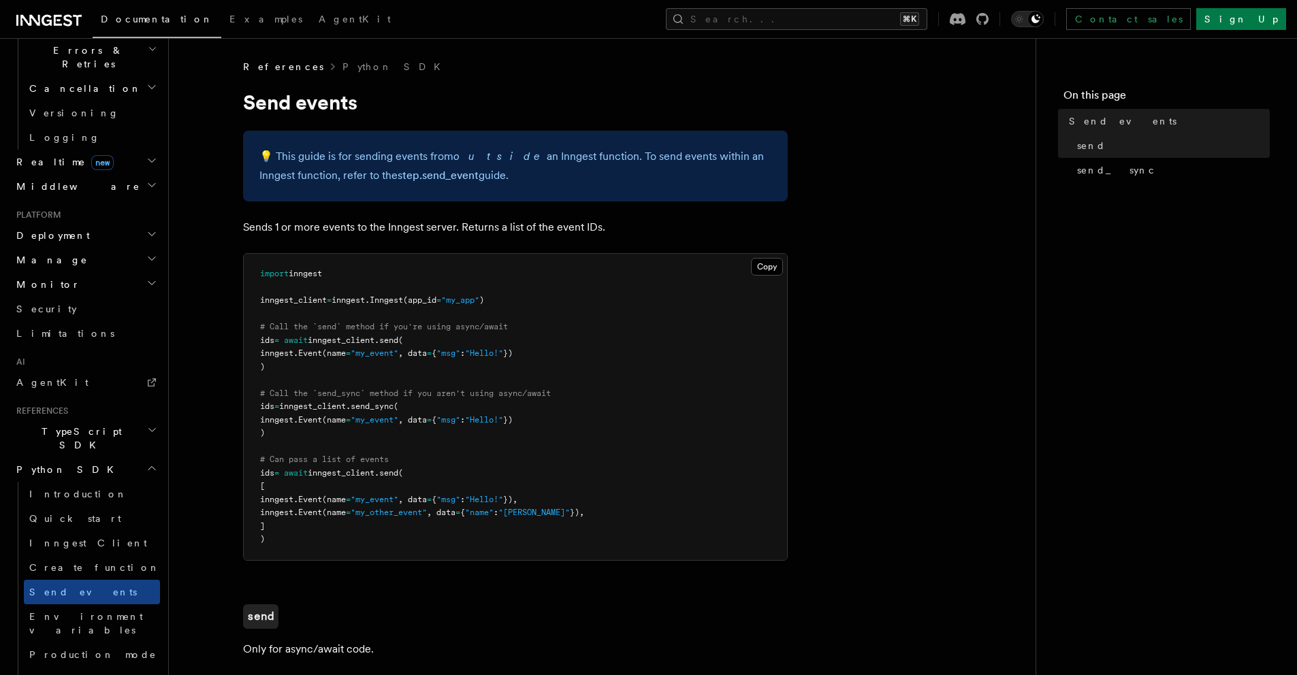
click at [722, 335] on pre "import inngest inngest_client = inngest . Inngest (app_id = "my_app" ) # Call t…" at bounding box center [515, 407] width 543 height 306
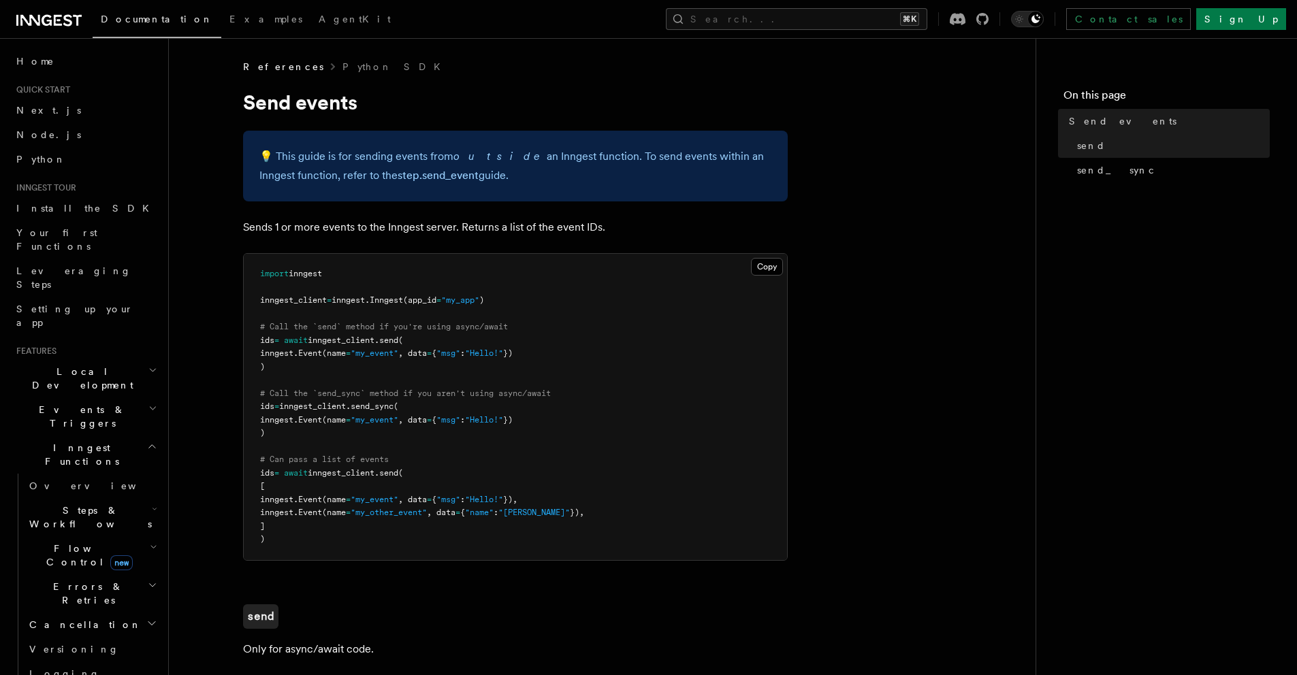
click at [104, 504] on span "Steps & Workflows" at bounding box center [88, 517] width 128 height 27
click at [90, 568] on span "Function steps" at bounding box center [94, 573] width 105 height 11
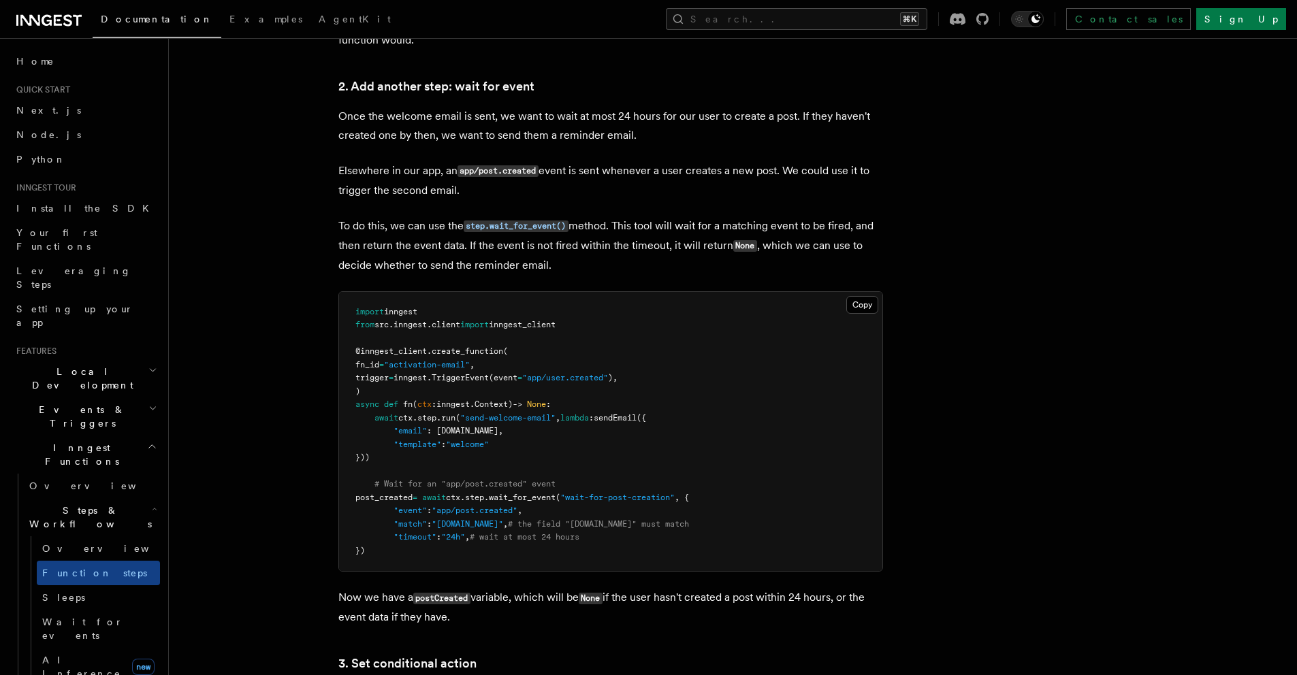
scroll to position [1255, 0]
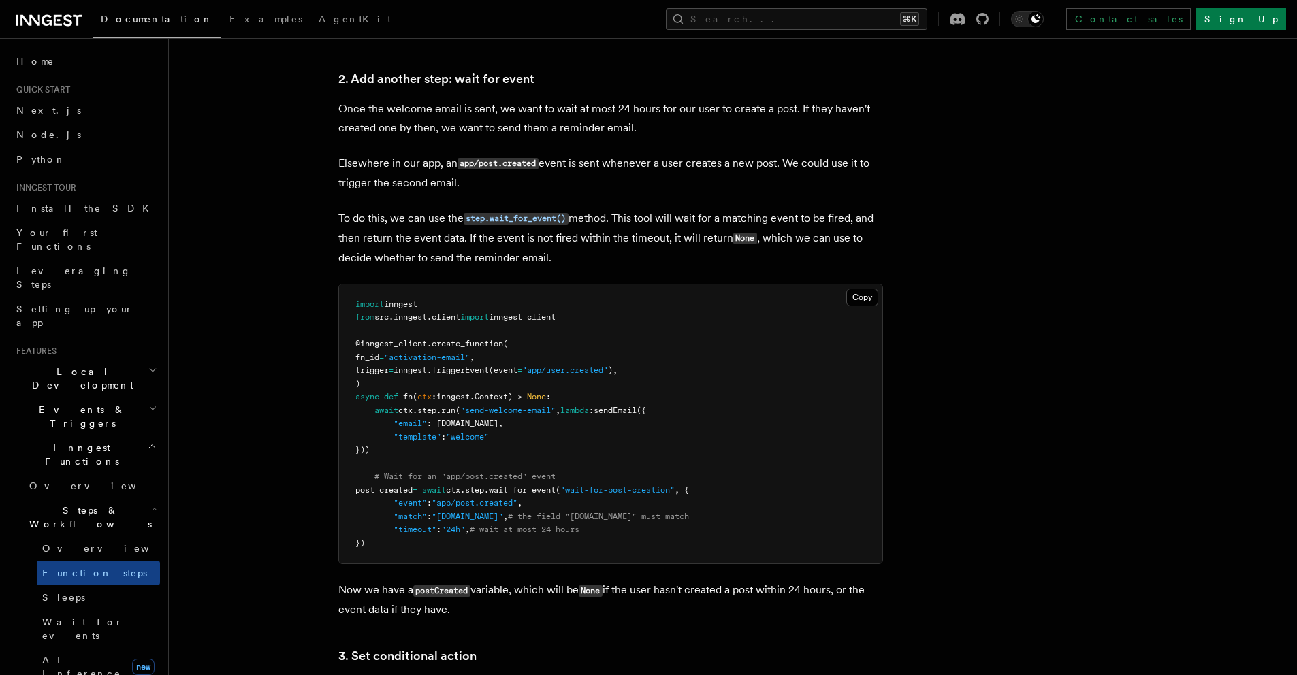
drag, startPoint x: 419, startPoint y: 548, endPoint x: 310, endPoint y: 351, distance: 225.8
copy code "@inngest_client . create_function ( fn_id = "activation-email" , trigger = inng…"
click at [760, 506] on pre "import inngest from src . inngest . client import inngest_client @inngest_clien…" at bounding box center [610, 425] width 543 height 280
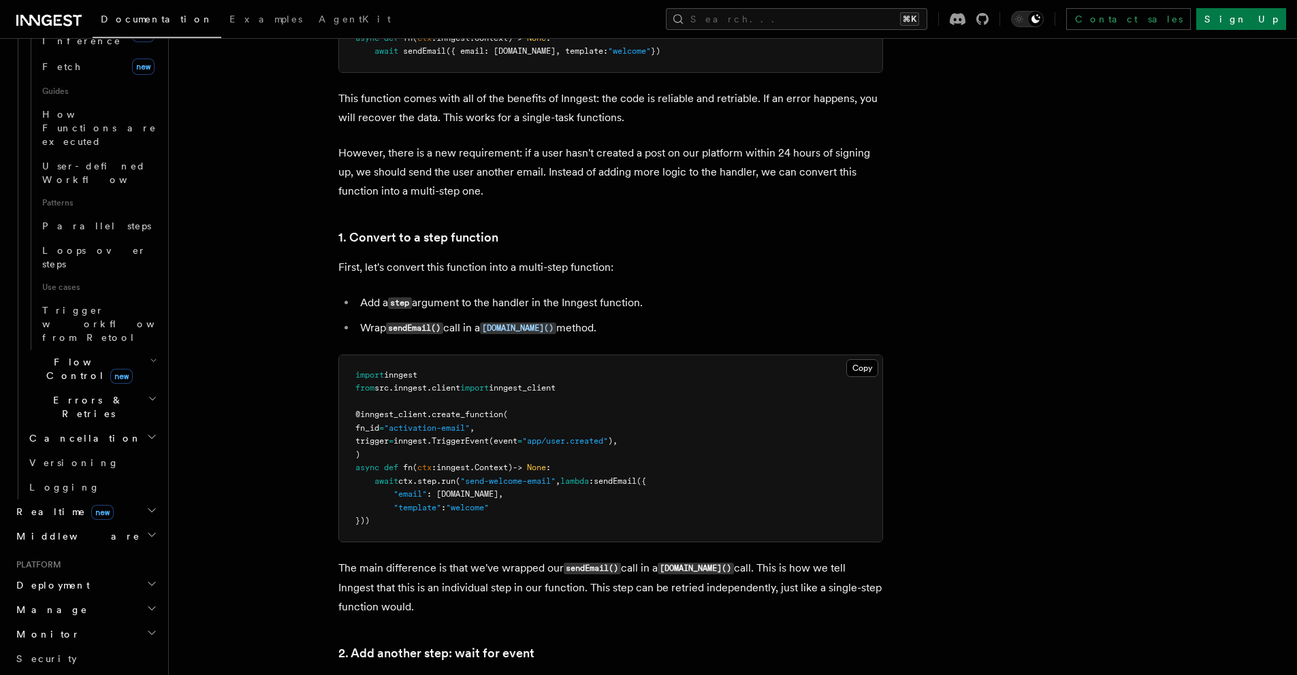
scroll to position [671, 0]
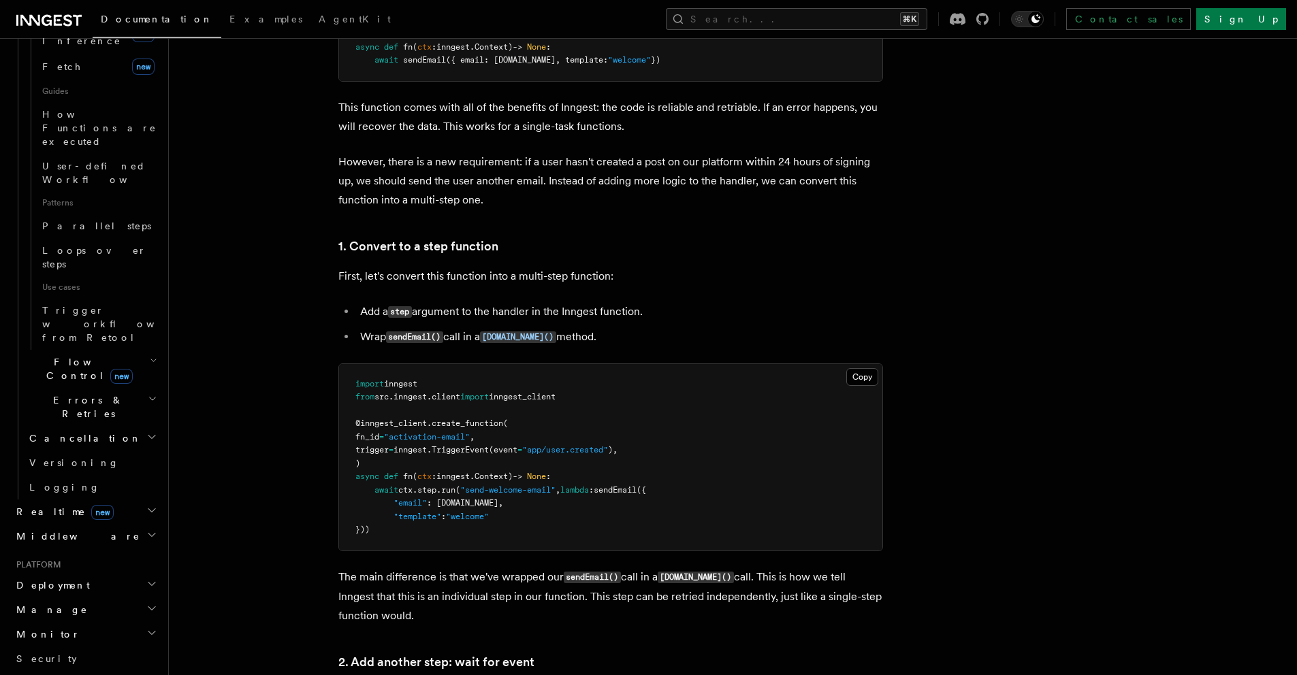
drag, startPoint x: 465, startPoint y: 531, endPoint x: 317, endPoint y: 383, distance: 209.9
copy code "import inngest from src . inngest . client import inngest_client @inngest_clien…"
click at [837, 513] on pre "import inngest from src . inngest . client import inngest_client @inngest_clien…" at bounding box center [610, 457] width 543 height 187
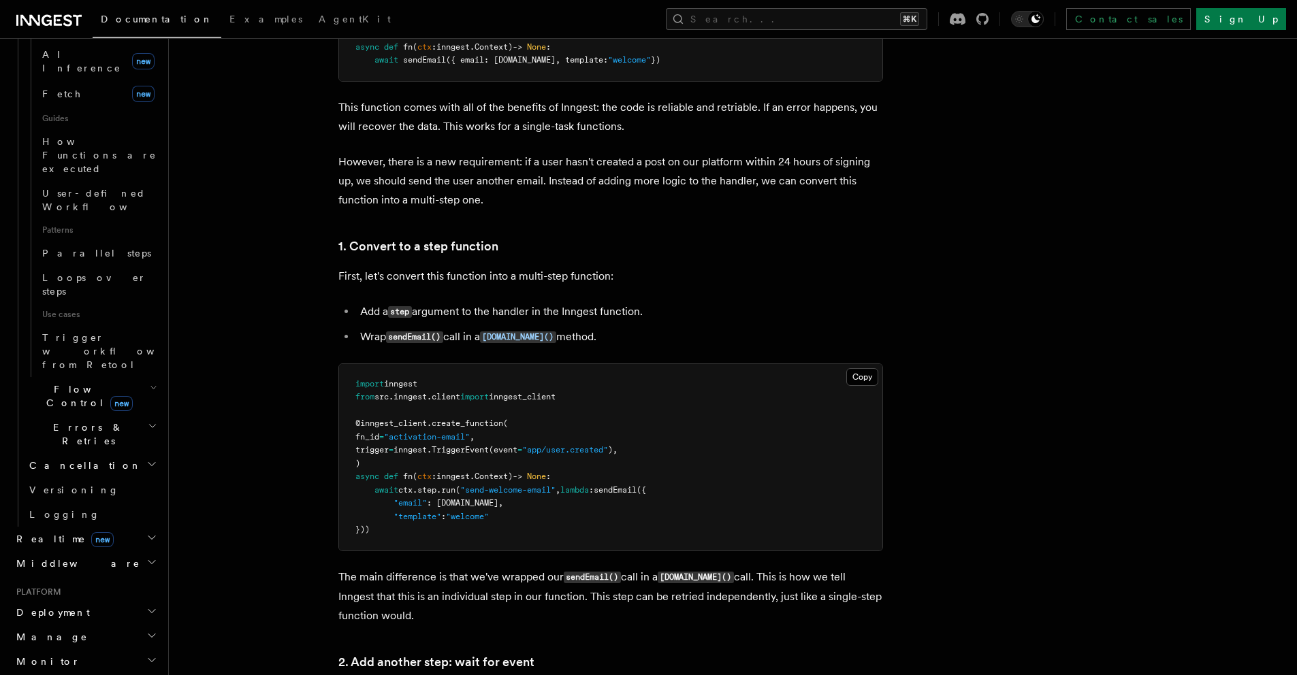
scroll to position [375, 0]
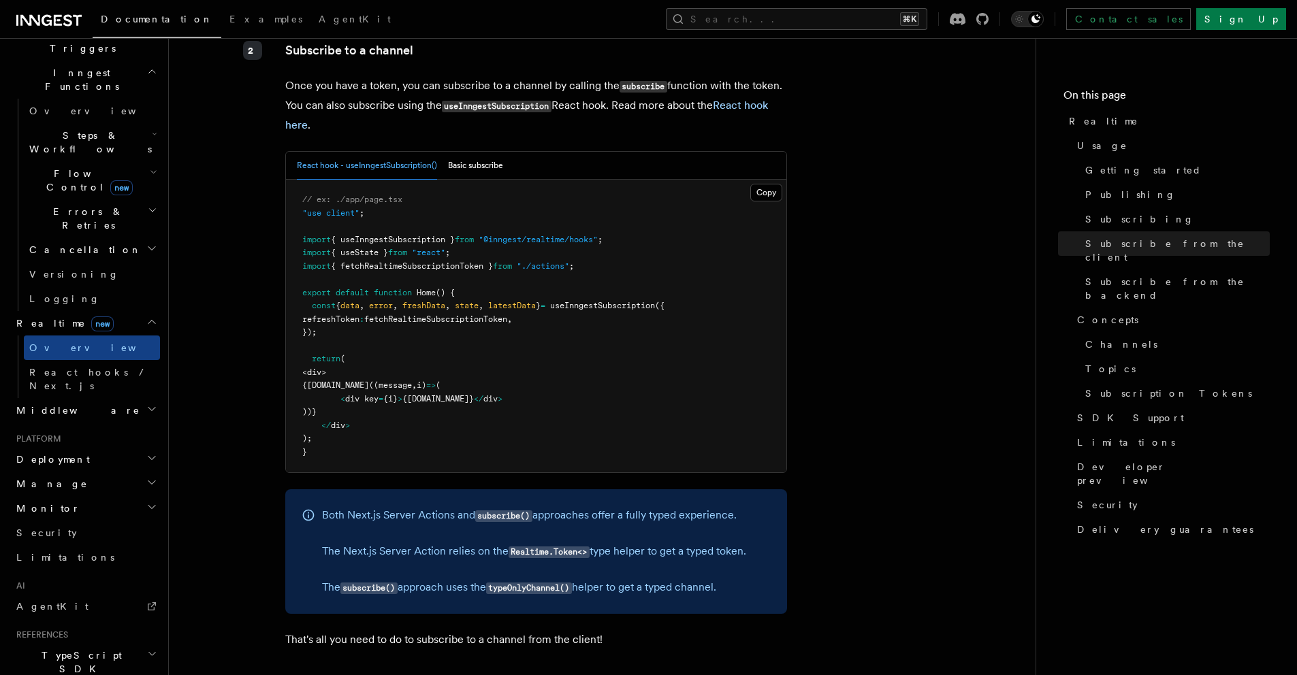
scroll to position [2198, 0]
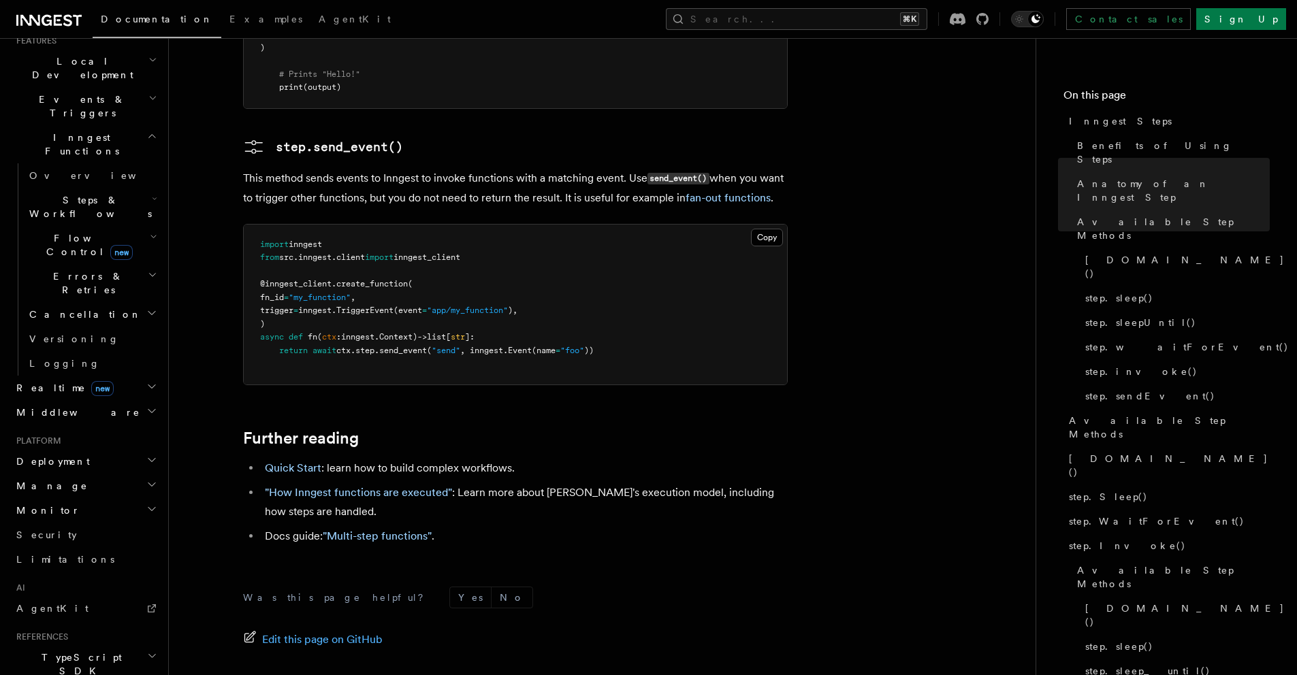
scroll to position [414, 0]
